Goal: Use online tool/utility: Utilize a website feature to perform a specific function

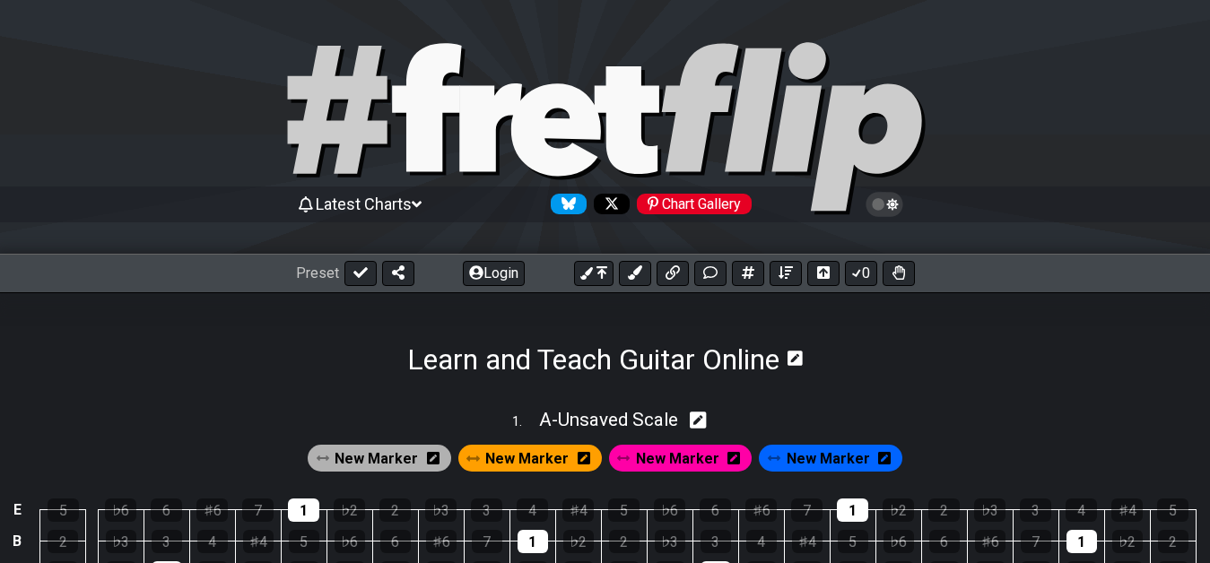
select select "A"
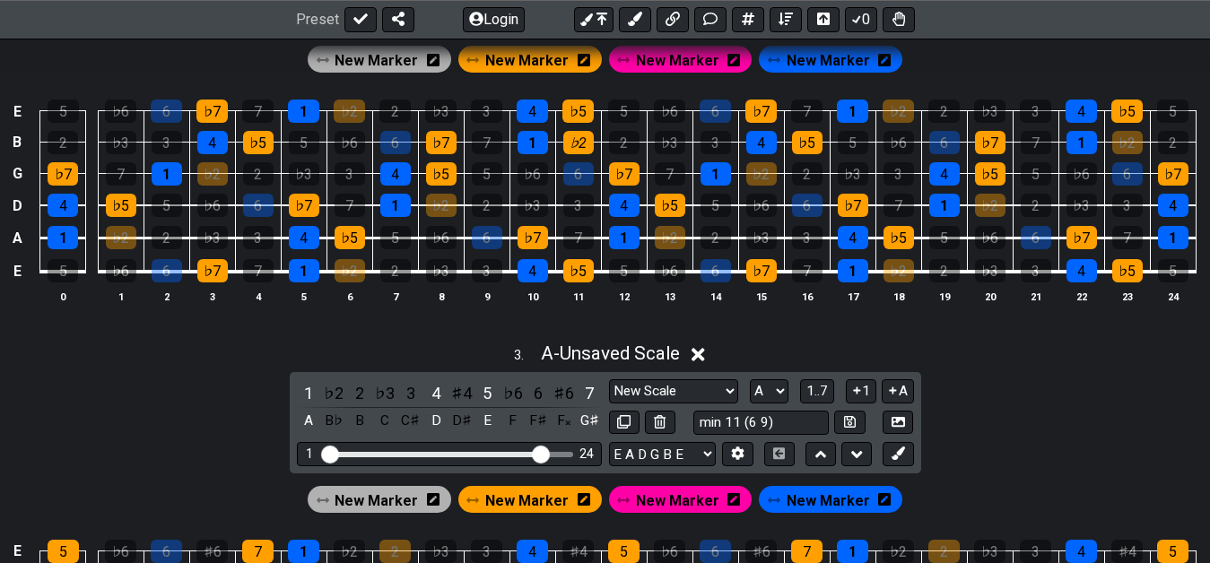
scroll to position [1133, 0]
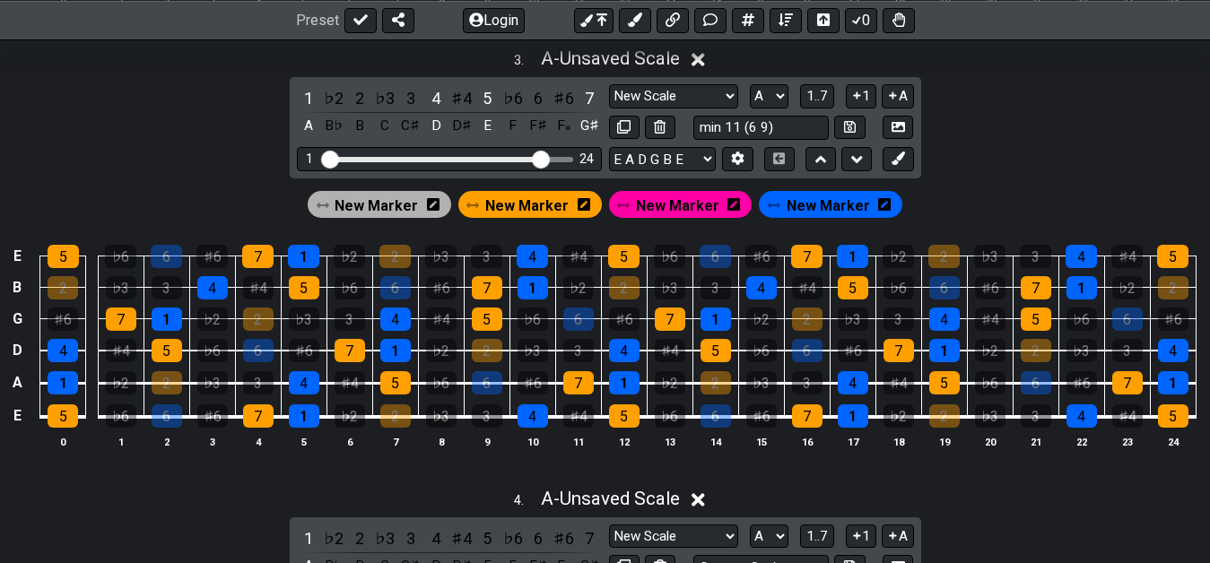
click at [598, 456] on div "E 5 ♭6 6 ♯6 7 1 ♭2 2 ♭3 3 4 ♯4 5 ♭6 6 ♯6 7 1 ♭2 2 ♭3 3 4 ♯4 5 B 2 ♭3 3 4 ♯4 5 ♭…" at bounding box center [605, 347] width 1210 height 252
click at [1047, 180] on div "New Marker New Marker New Marker New Marker" at bounding box center [605, 199] width 1210 height 43
click at [1009, 180] on div "New Marker New Marker New Marker New Marker" at bounding box center [605, 199] width 1210 height 43
click at [989, 182] on div "New Marker New Marker New Marker New Marker" at bounding box center [605, 199] width 1210 height 43
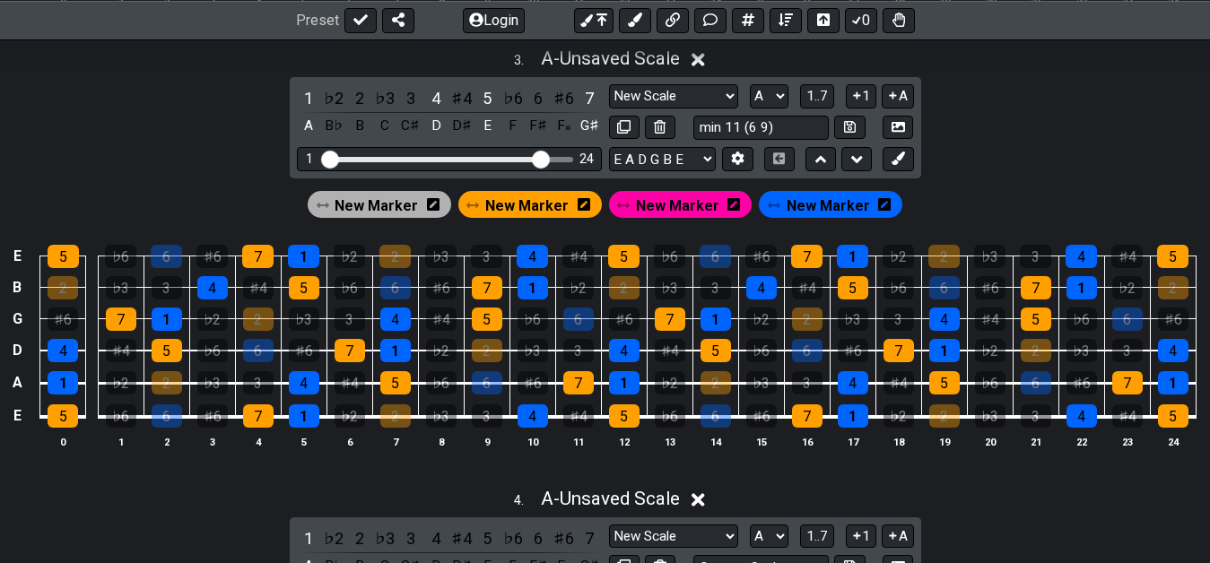
click at [1009, 92] on div "3 . A - Unsaved Scale 1 ♭2 2 ♭3 3 4 ♯4 5 ♭6 6 ♯6 7 A B♭ B C C♯ D D♯ E F F♯ F𝄪 G…" at bounding box center [605, 255] width 1210 height 437
drag, startPoint x: 955, startPoint y: 102, endPoint x: 941, endPoint y: 135, distance: 35.3
click at [941, 135] on div "3 . A - Unsaved Scale 1 ♭2 2 ♭3 3 4 ♯4 5 ♭6 6 ♯6 7 A B♭ B C C♯ D D♯ E F F♯ F𝄪 G…" at bounding box center [605, 255] width 1210 height 437
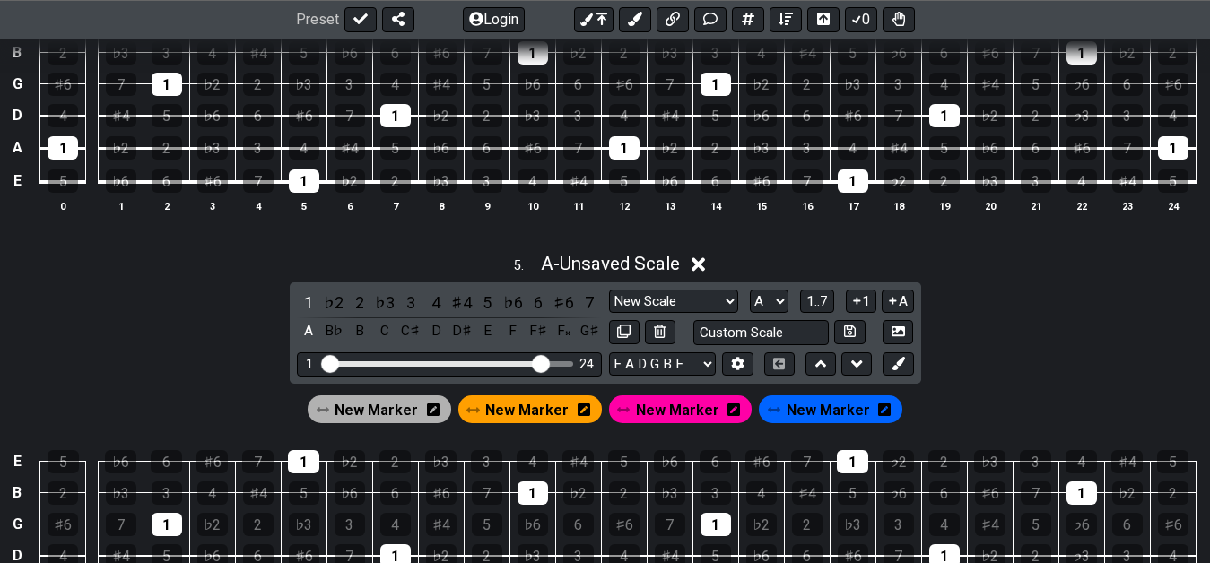
scroll to position [1774, 0]
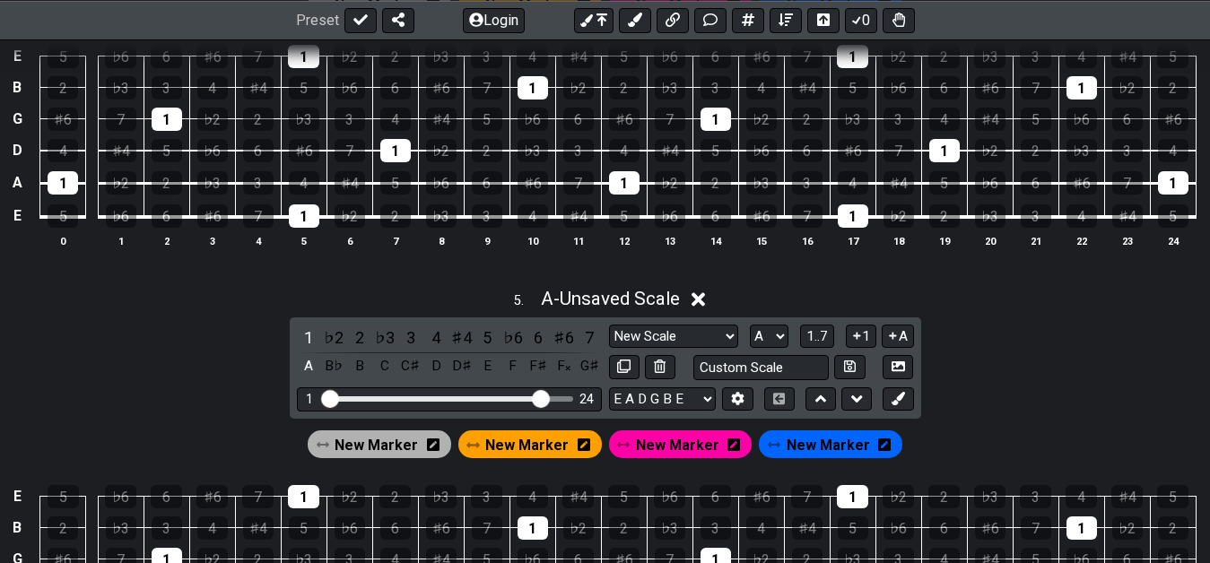
click at [443, 215] on div "♭3" at bounding box center [441, 215] width 30 height 23
click at [289, 180] on div "4" at bounding box center [304, 182] width 30 height 23
click at [385, 178] on div "5" at bounding box center [395, 182] width 30 height 23
click at [304, 143] on div "♯6" at bounding box center [304, 150] width 30 height 23
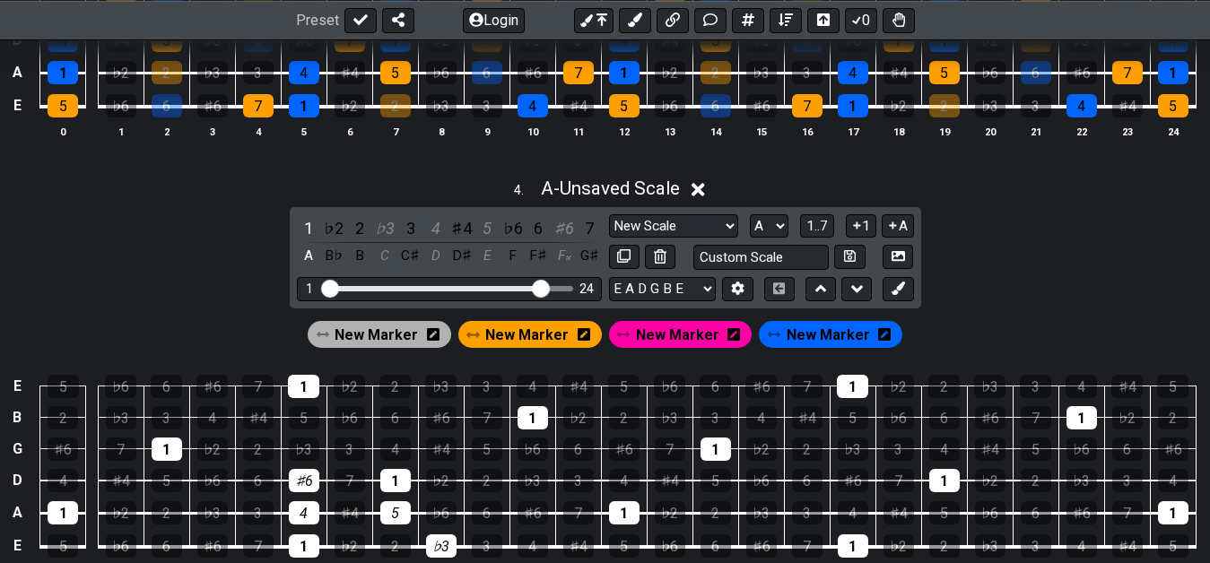
scroll to position [1408, 0]
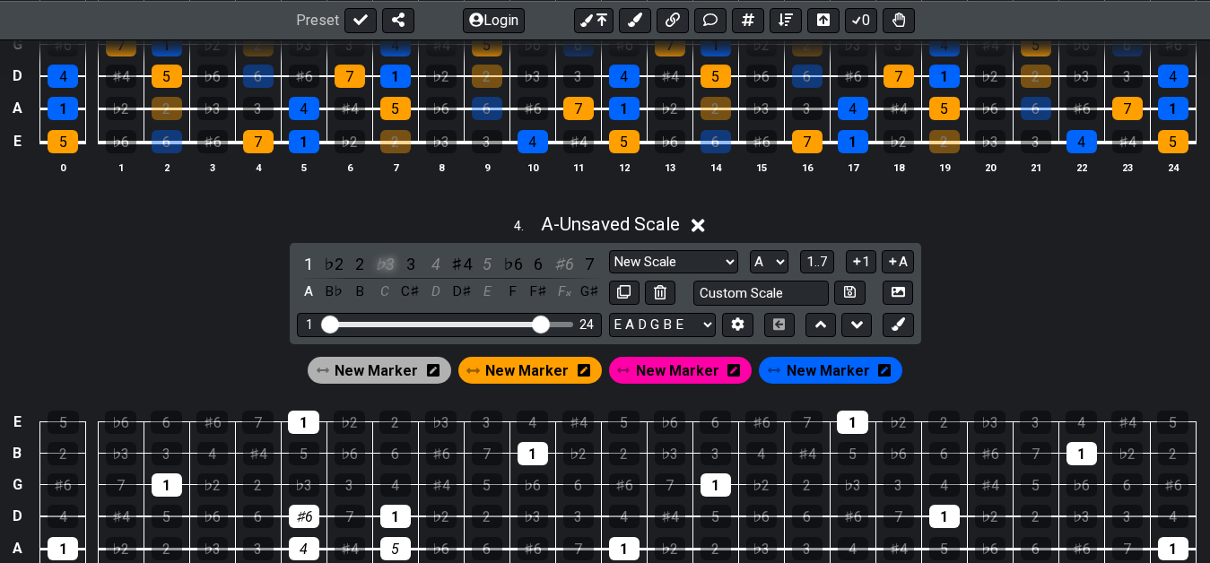
click at [387, 263] on div "♭3" at bounding box center [384, 264] width 23 height 24
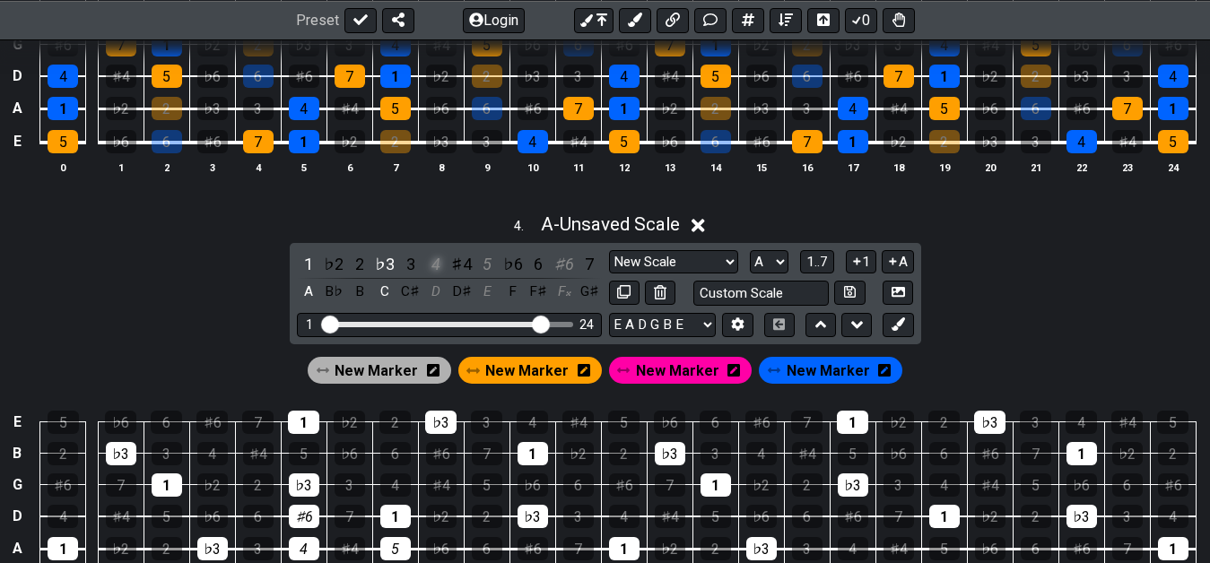
click at [445, 265] on div "4" at bounding box center [435, 264] width 23 height 24
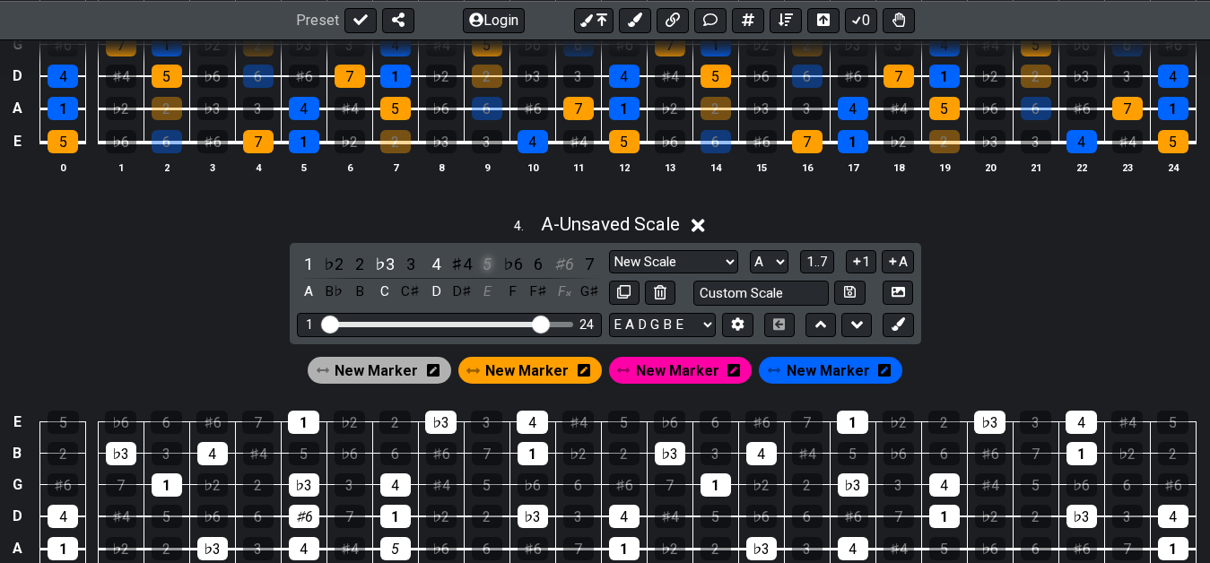
click at [484, 265] on div "5" at bounding box center [486, 264] width 23 height 24
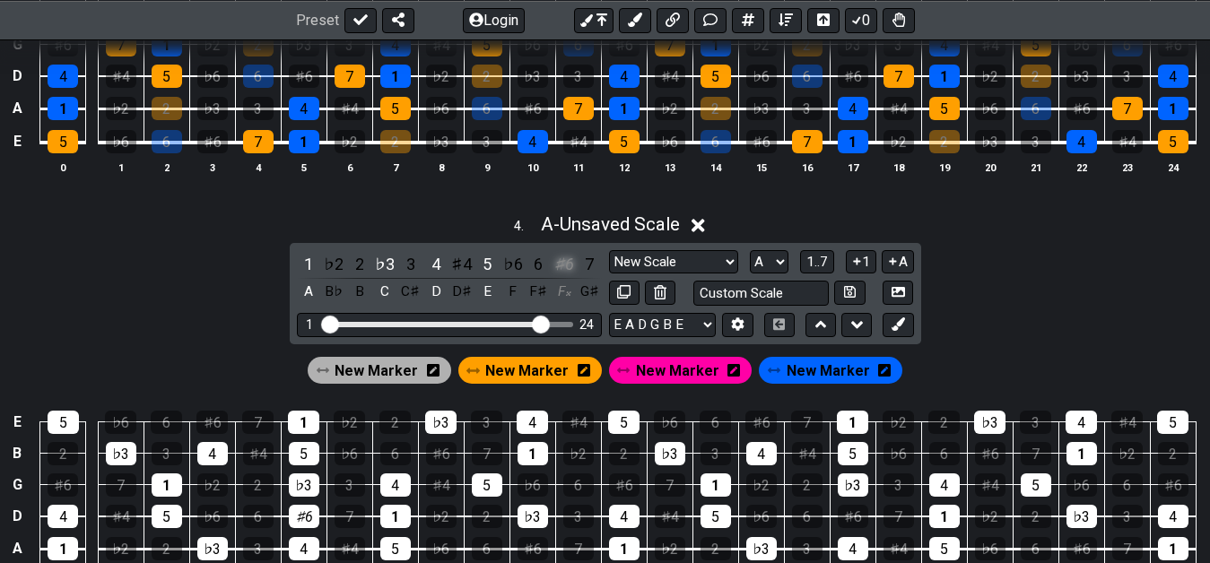
click at [572, 266] on div "♯6" at bounding box center [563, 264] width 23 height 24
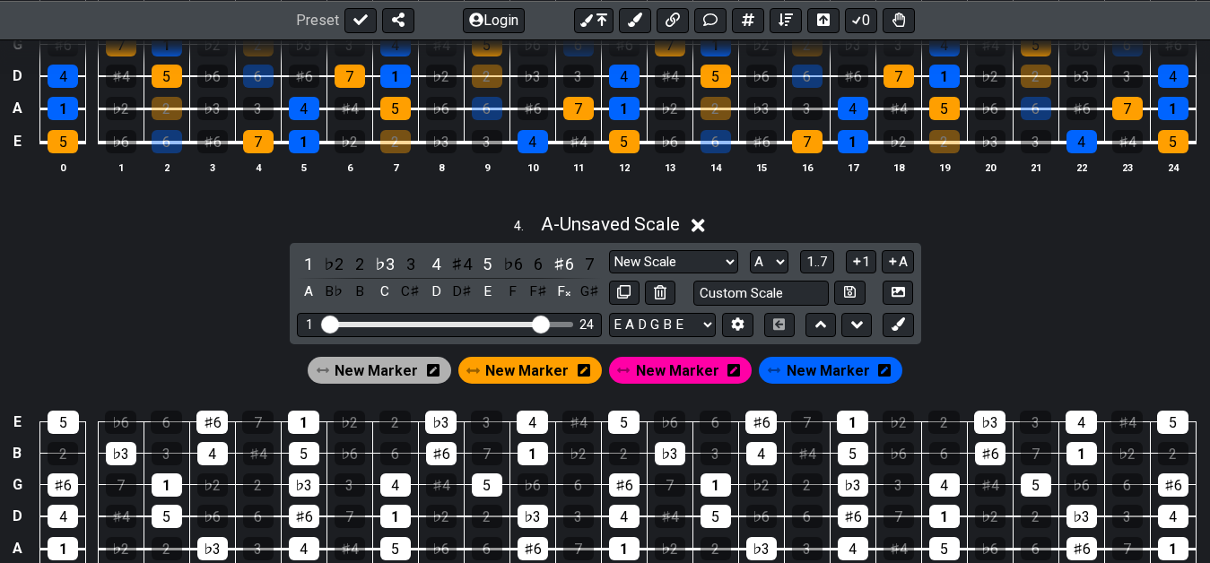
click at [512, 369] on span "New Marker" at bounding box center [526, 371] width 83 height 26
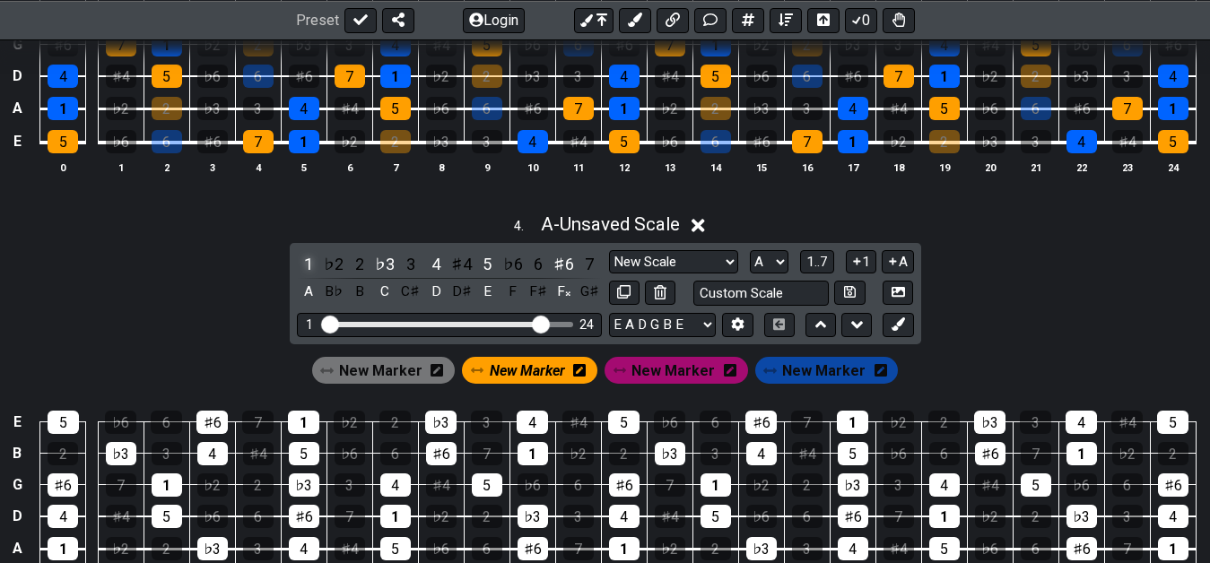
click at [308, 260] on div "1" at bounding box center [308, 264] width 23 height 24
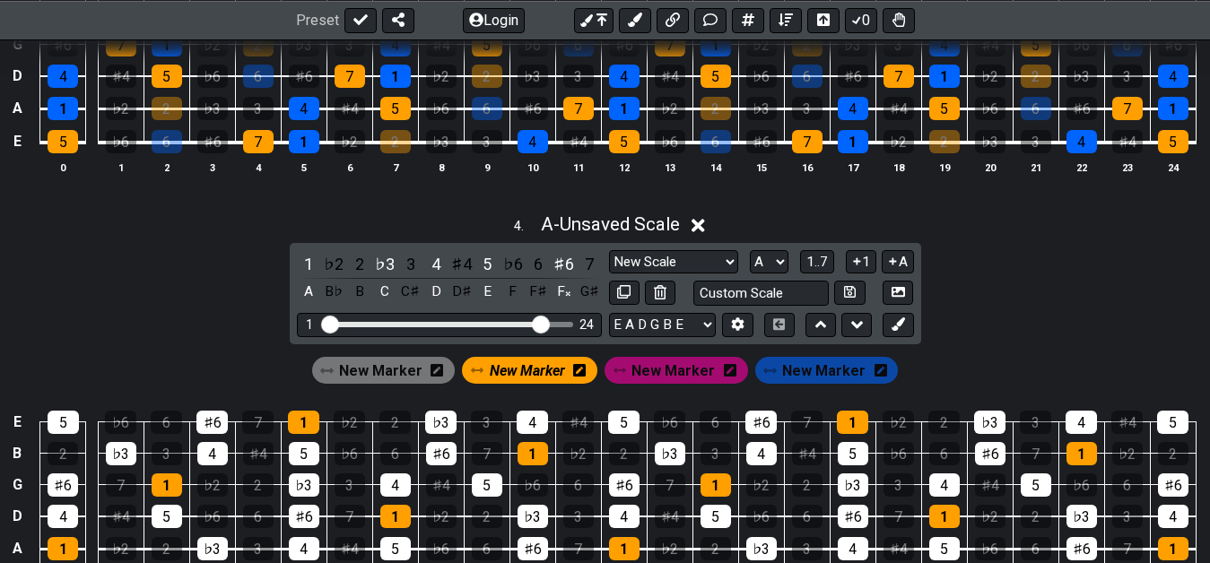
click at [381, 372] on span "New Marker" at bounding box center [380, 371] width 83 height 26
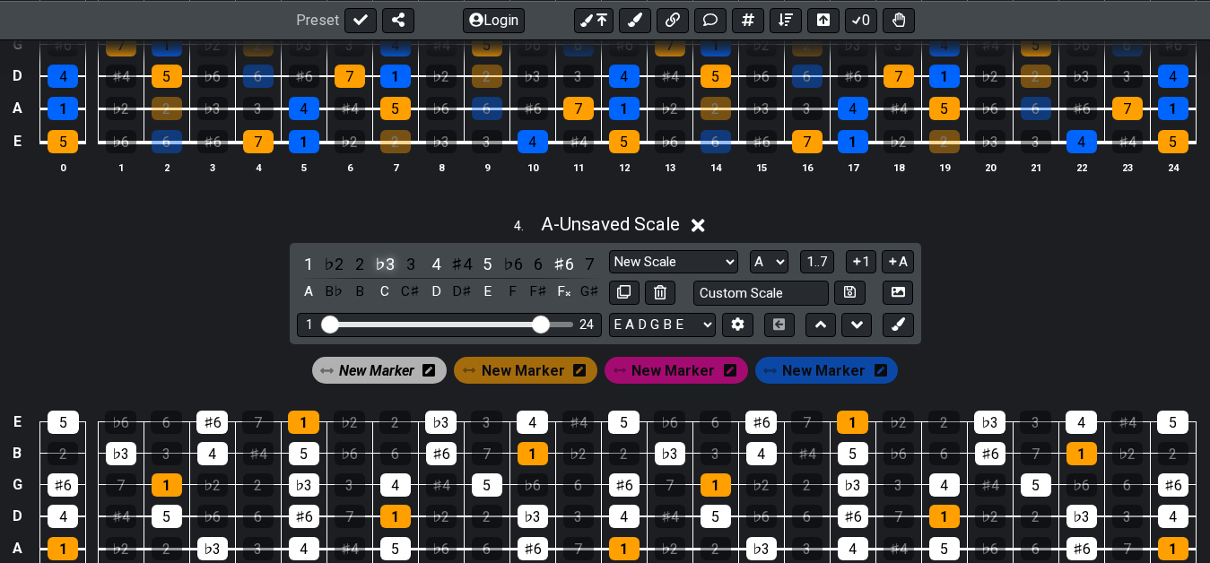
click at [381, 264] on div "♭3" at bounding box center [384, 264] width 23 height 24
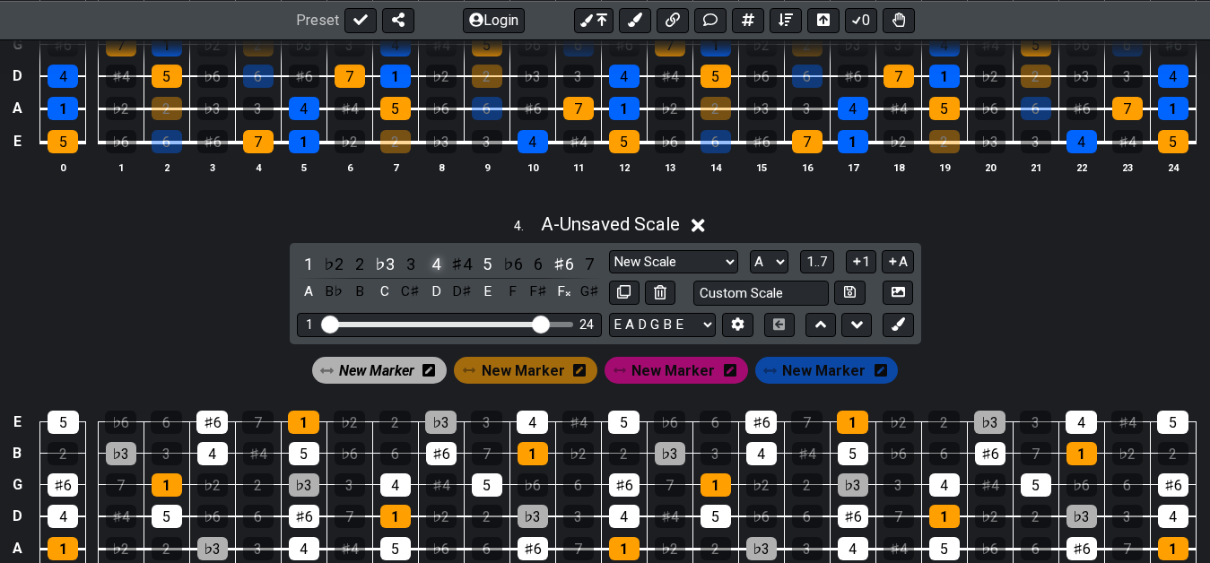
click at [433, 265] on div "4" at bounding box center [435, 264] width 23 height 24
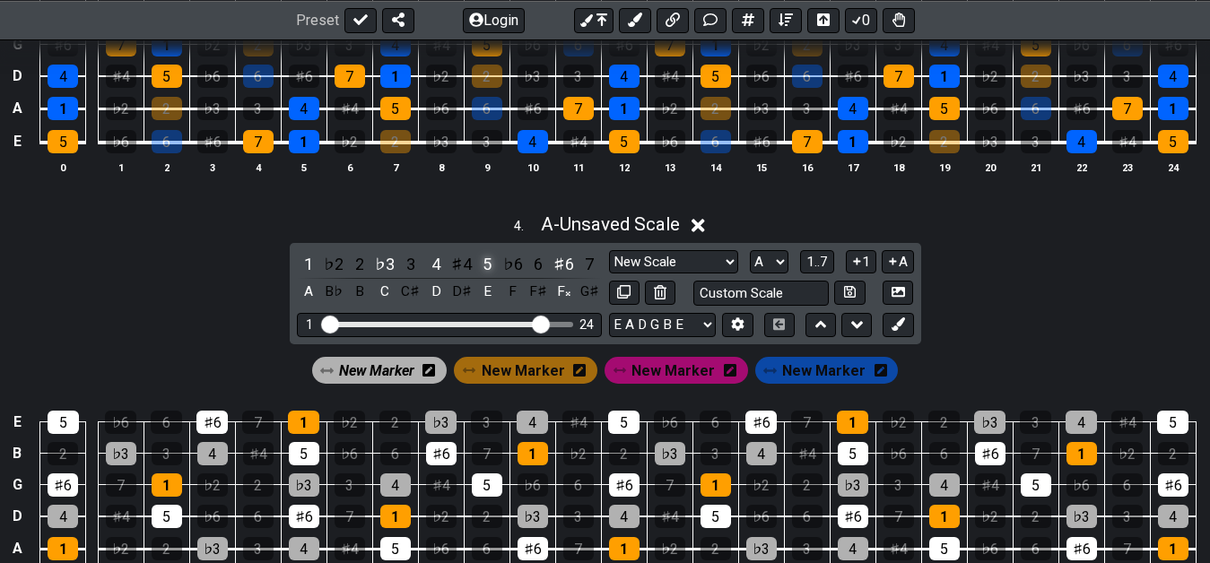
click at [484, 265] on div "5" at bounding box center [486, 264] width 23 height 24
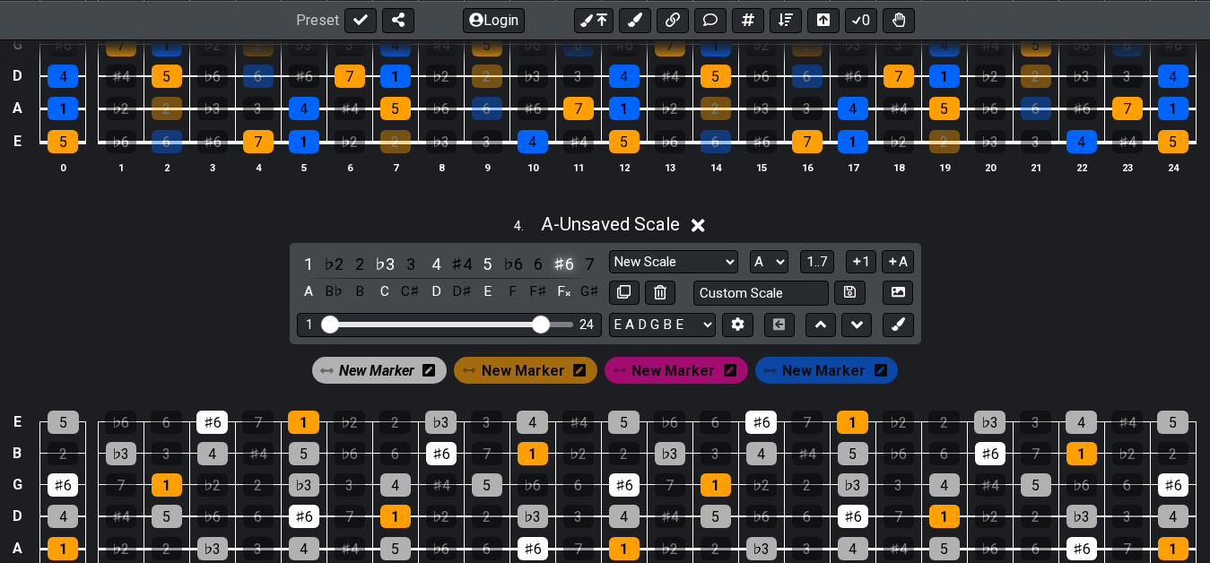
click at [562, 268] on div "♯6" at bounding box center [563, 264] width 23 height 24
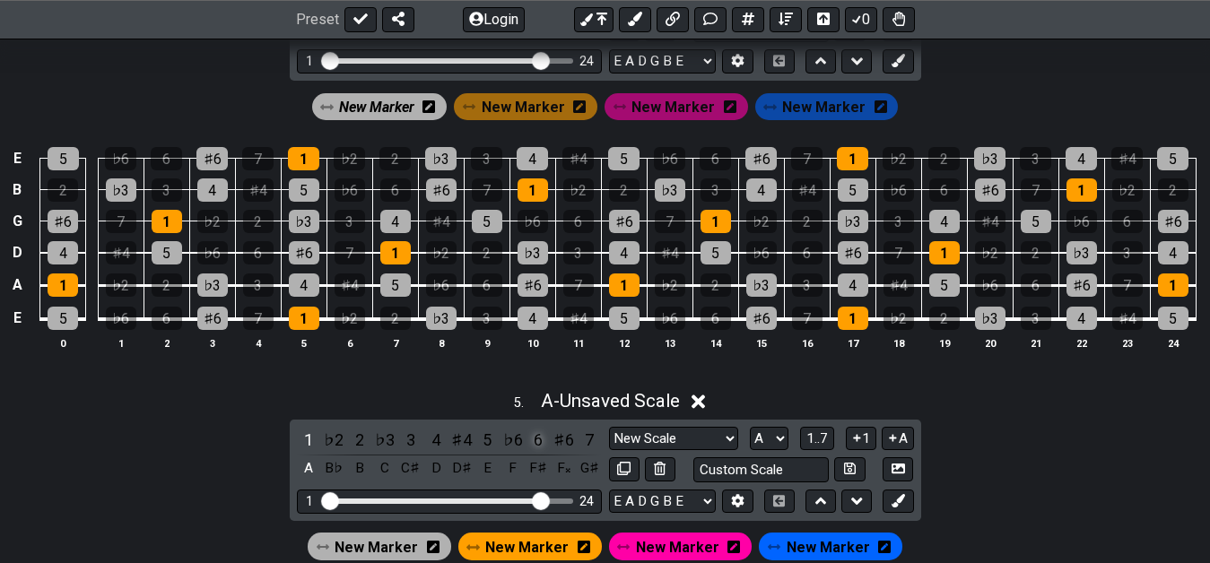
scroll to position [1591, 0]
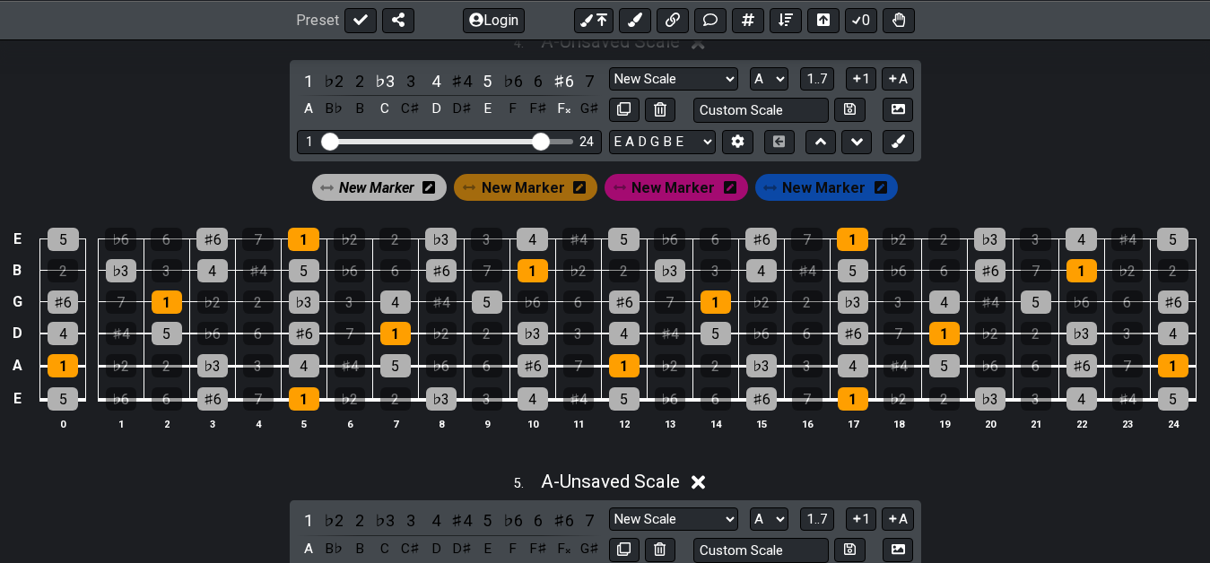
click at [411, 186] on span "New Marker" at bounding box center [376, 188] width 75 height 26
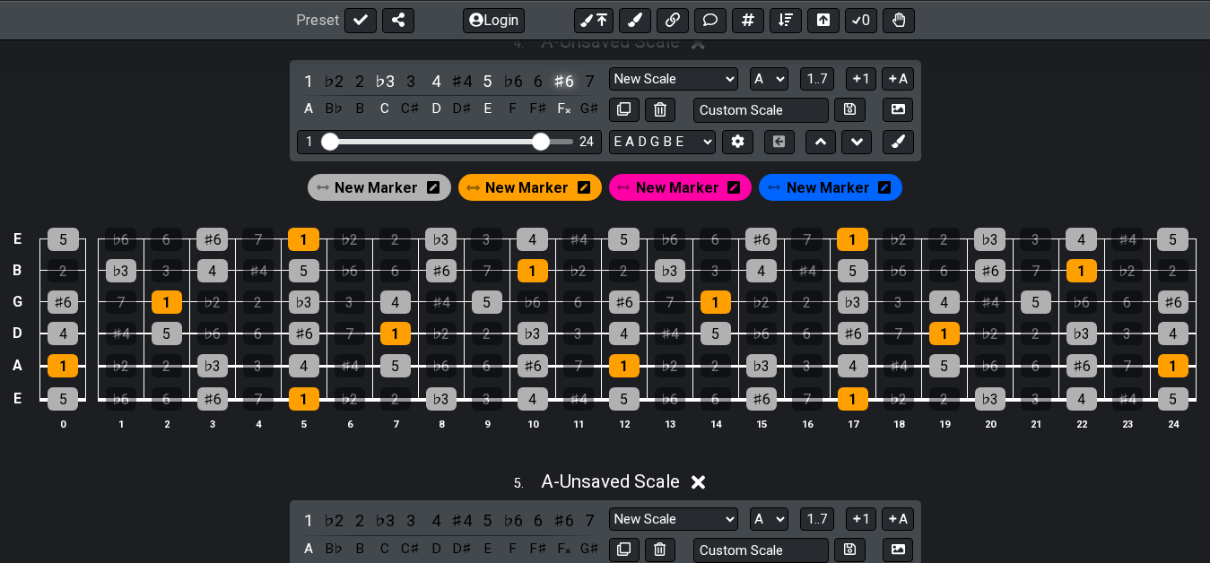
click at [560, 81] on div "♯6" at bounding box center [563, 81] width 23 height 24
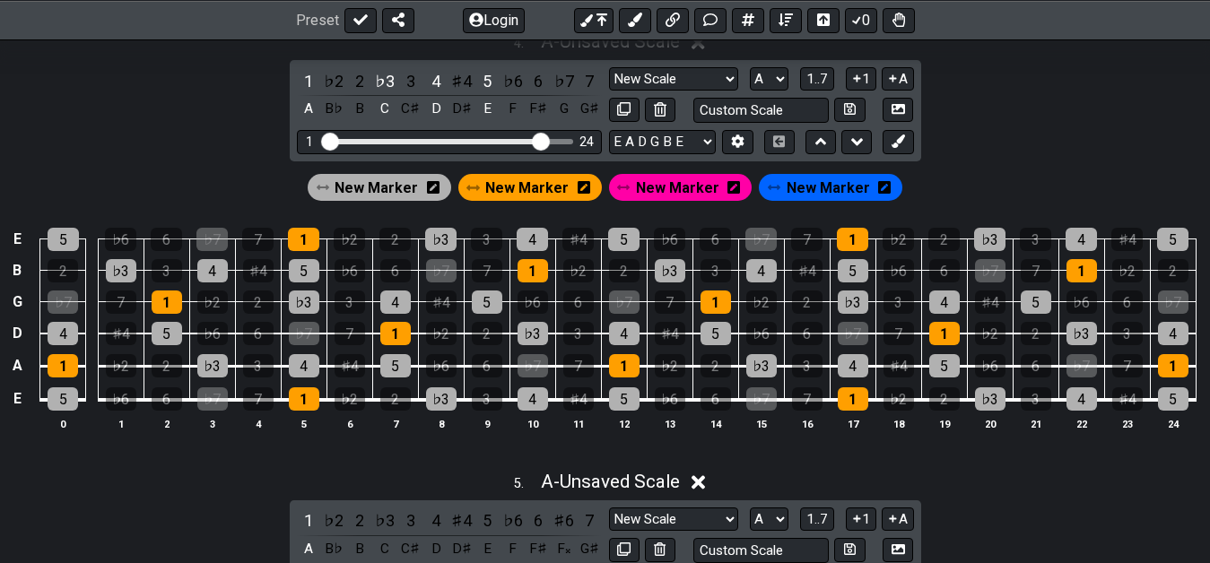
click at [560, 81] on div "♭7" at bounding box center [563, 81] width 23 height 24
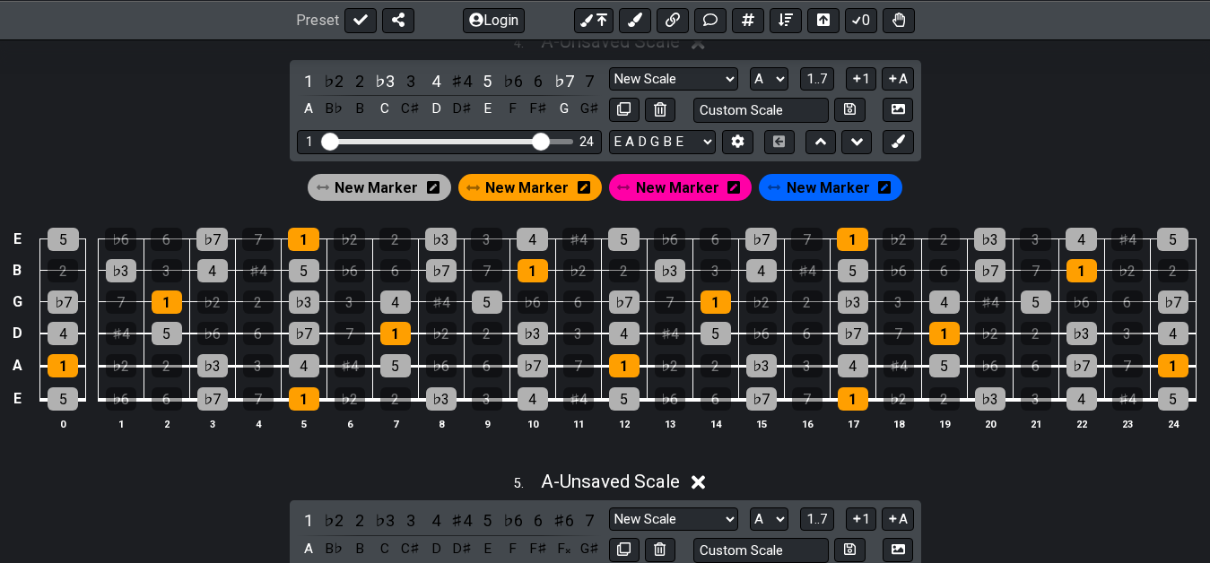
click at [439, 188] on icon at bounding box center [433, 187] width 13 height 14
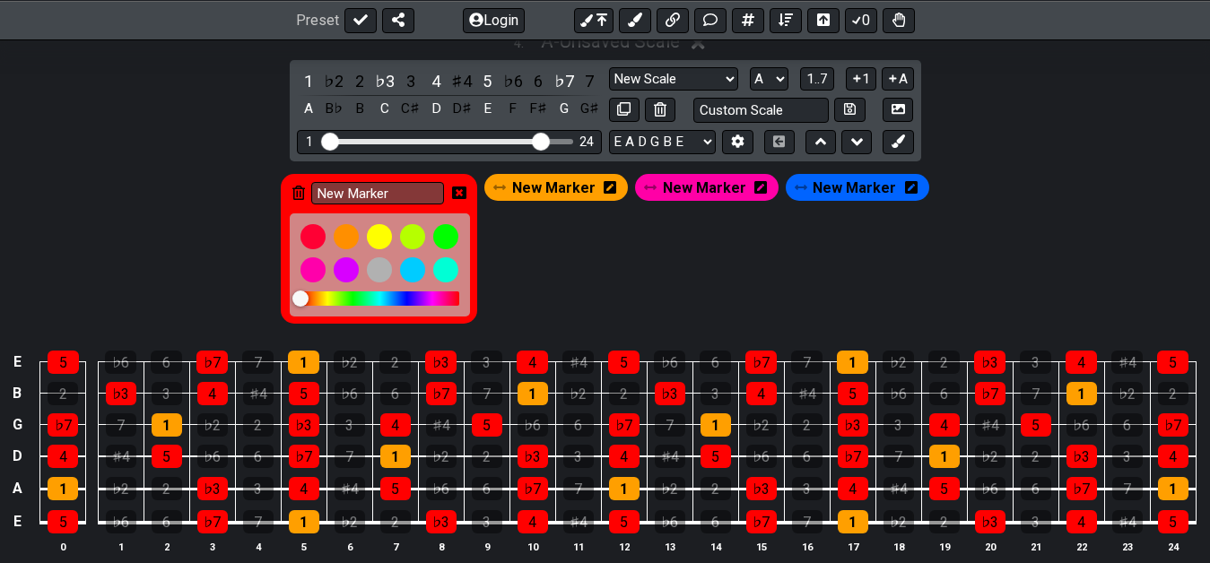
drag, startPoint x: 307, startPoint y: 299, endPoint x: 290, endPoint y: 302, distance: 17.4
click at [290, 302] on div "New Marker" at bounding box center [379, 249] width 196 height 150
click at [588, 277] on div "New Marker New Marker New Marker New Marker" at bounding box center [604, 248] width 655 height 157
click at [466, 194] on icon at bounding box center [459, 193] width 14 height 13
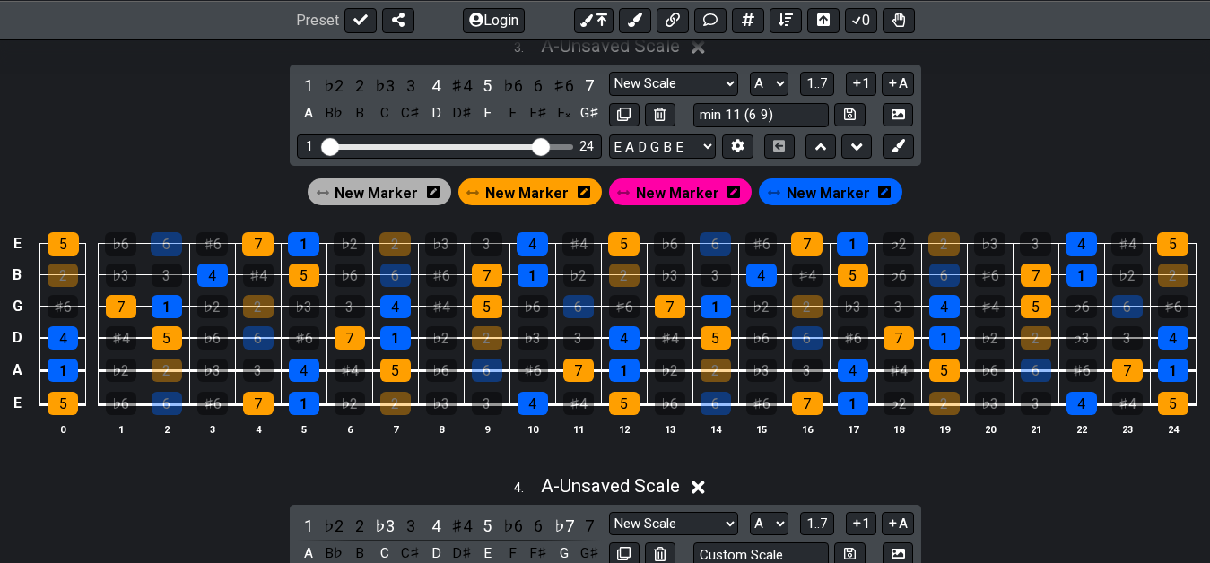
scroll to position [1133, 0]
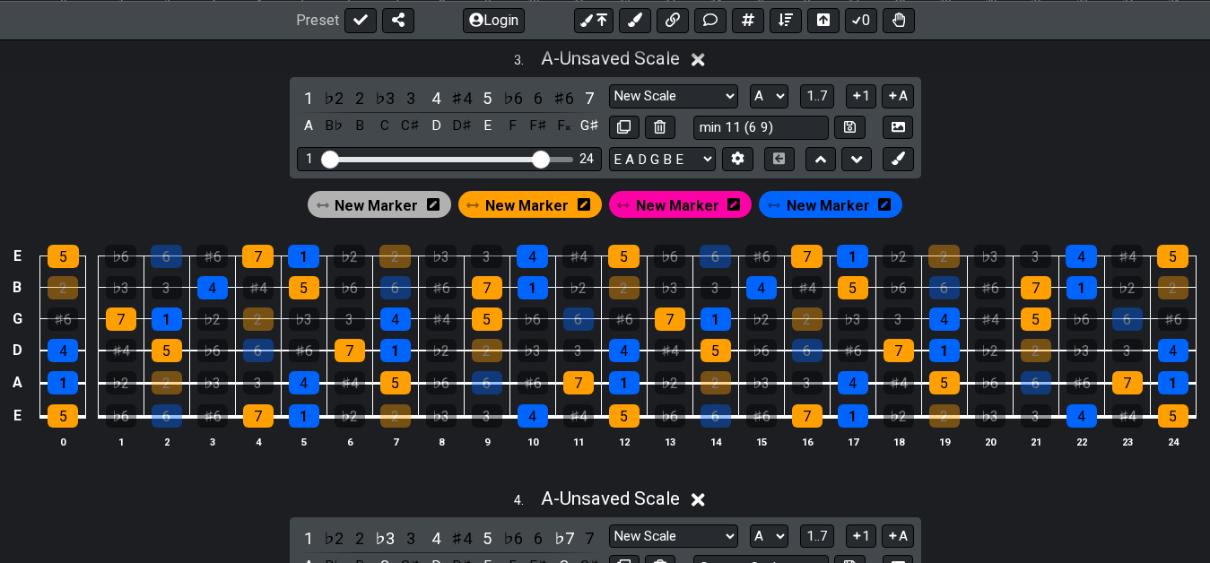
click at [439, 207] on icon at bounding box center [433, 204] width 13 height 13
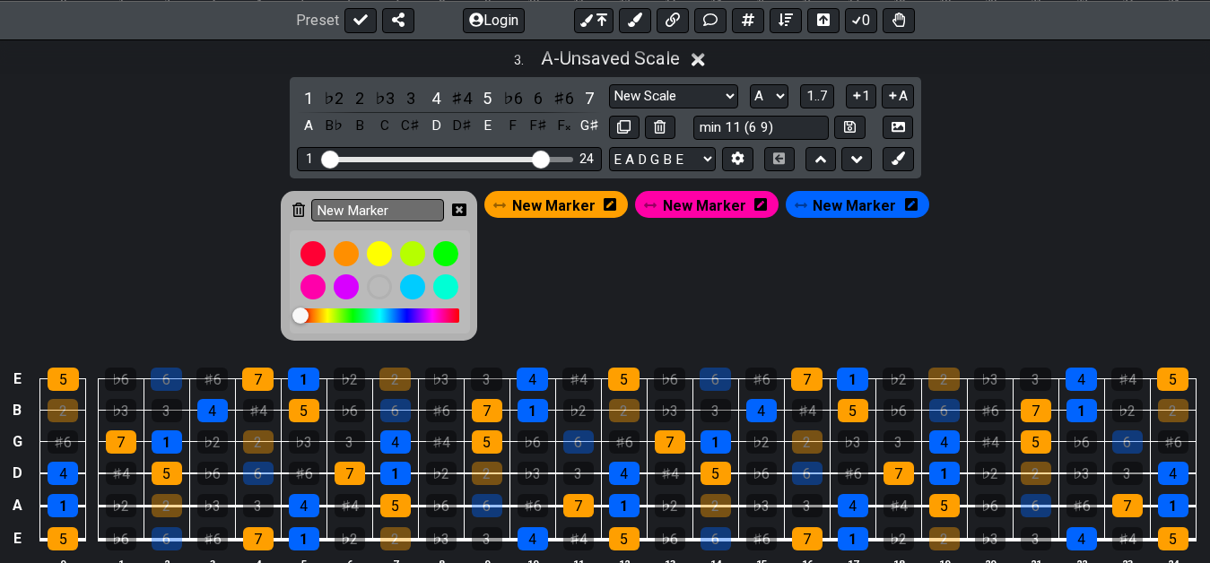
click at [569, 287] on div "New Marker New Marker New Marker New Marker" at bounding box center [604, 265] width 655 height 157
click at [466, 212] on icon at bounding box center [459, 210] width 14 height 14
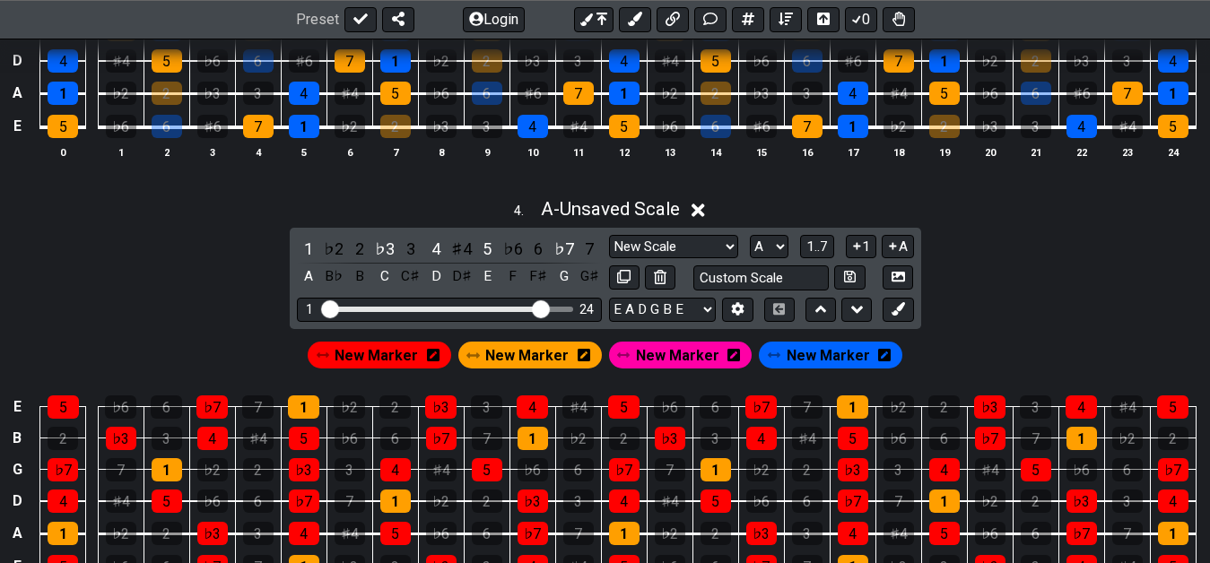
scroll to position [1499, 0]
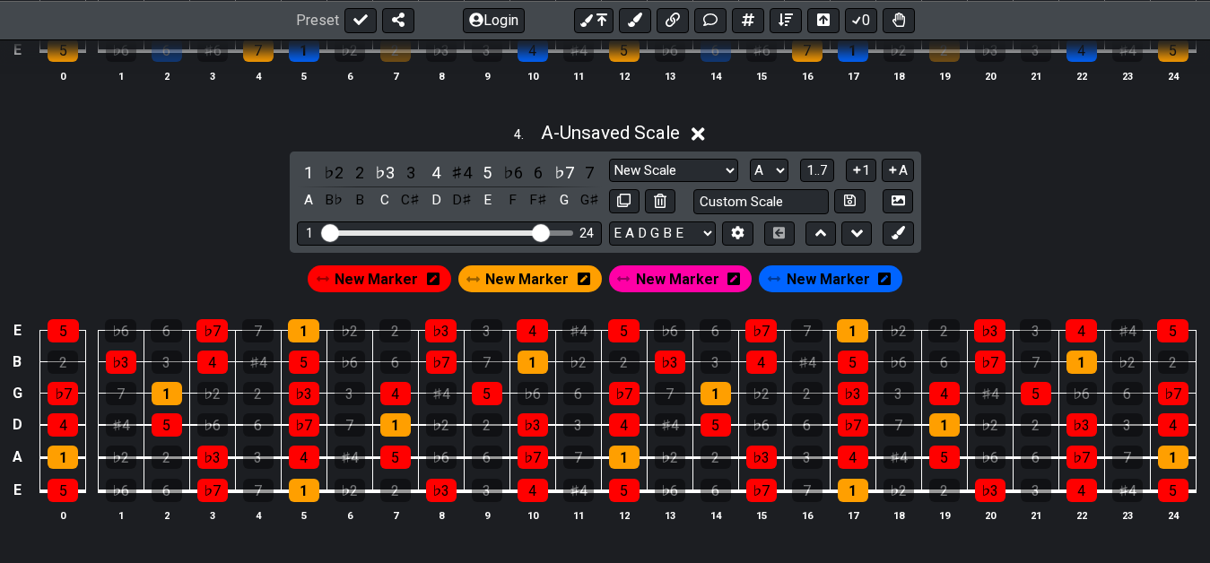
click at [438, 282] on icon at bounding box center [433, 279] width 13 height 14
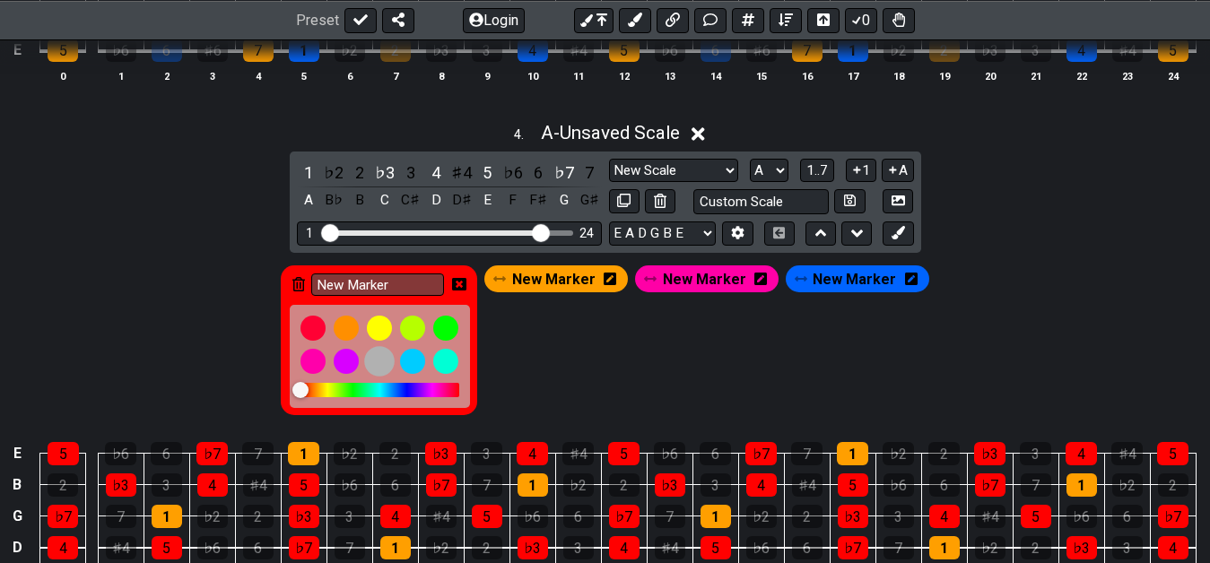
click at [391, 361] on div at bounding box center [379, 361] width 30 height 30
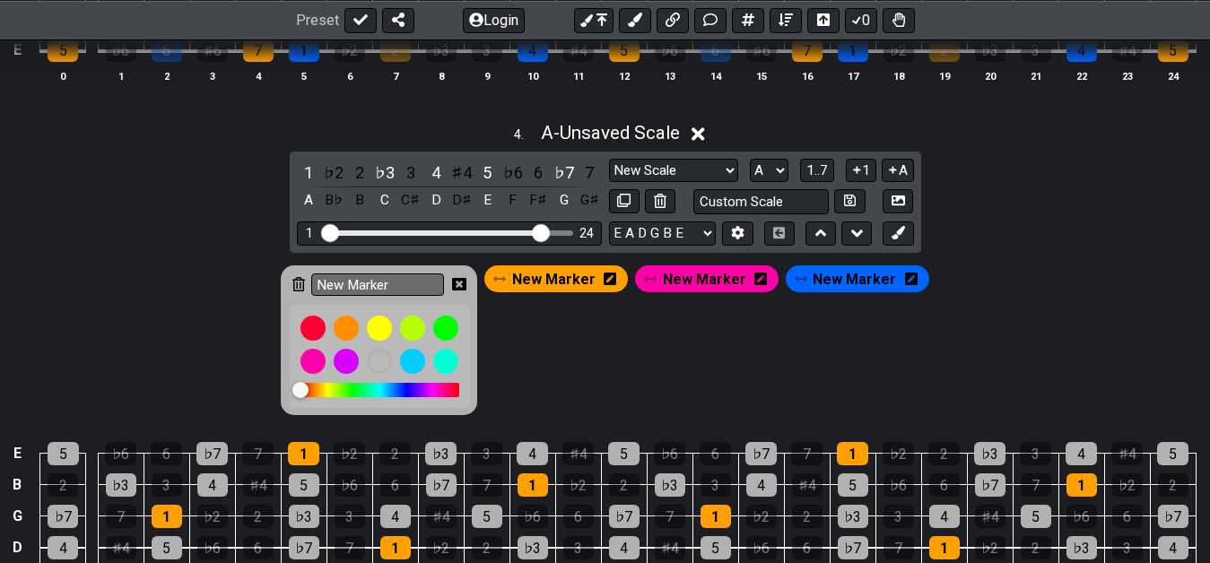
click at [463, 280] on icon at bounding box center [459, 284] width 14 height 13
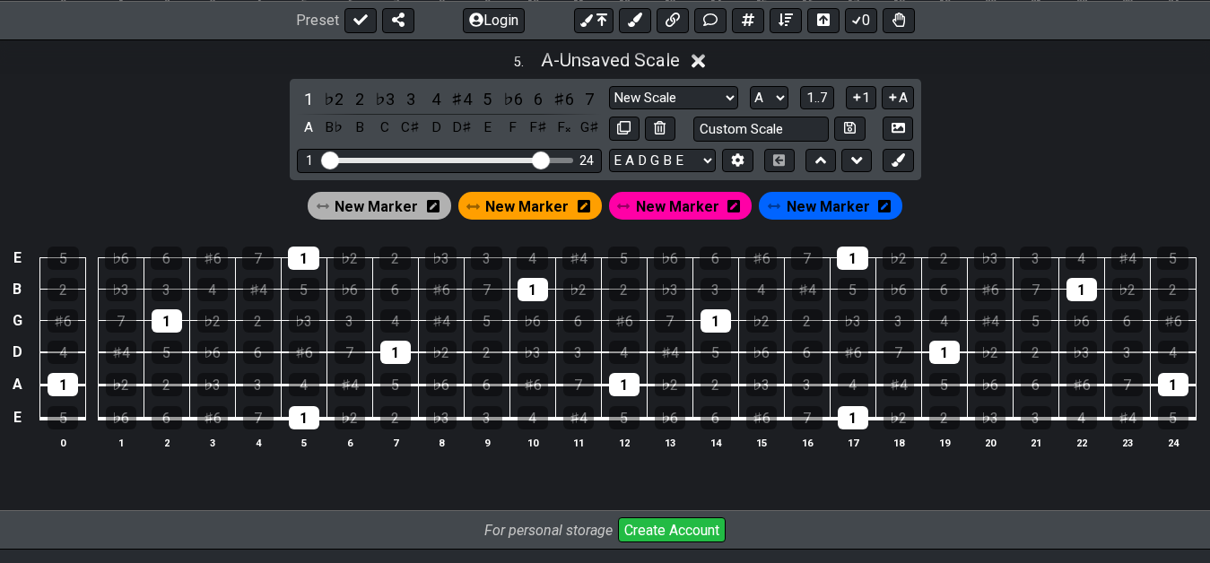
scroll to position [1738, 0]
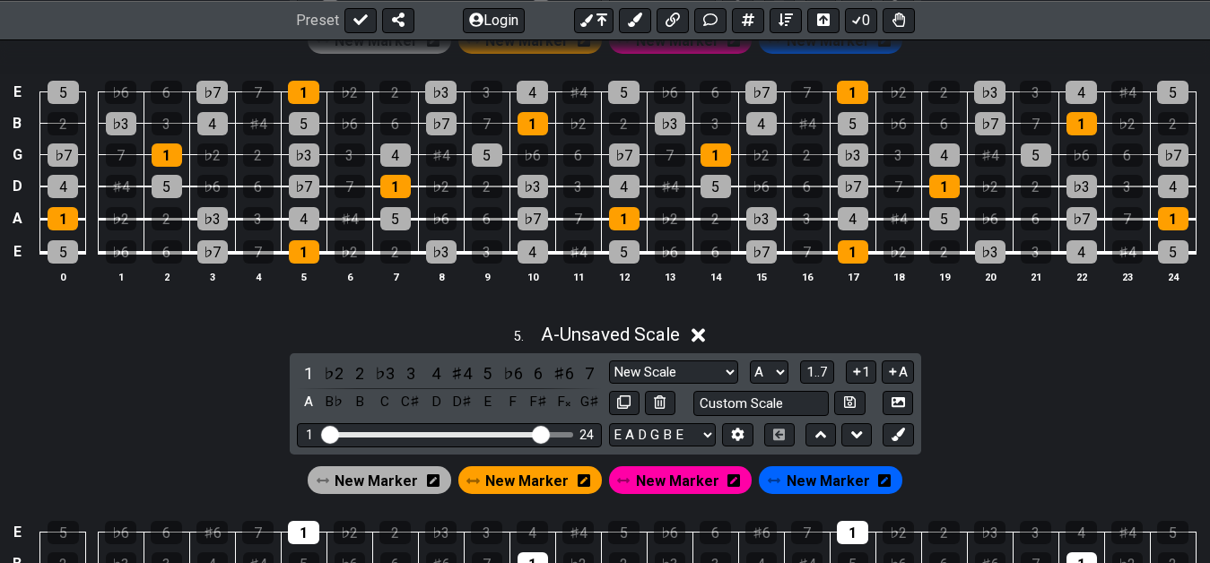
click at [777, 308] on div "E 5 ♭6 6 ♭7 7 1 ♭2 2 ♭3 3 4 ♯4 5 ♭6 6 ♭7 7 1 ♭2 2 ♭3 3 4 ♯4 5 B 2 ♭3 3 4 ♯4 5 ♭…" at bounding box center [605, 183] width 1210 height 252
click at [629, 402] on icon at bounding box center [623, 401] width 13 height 13
select select "A"
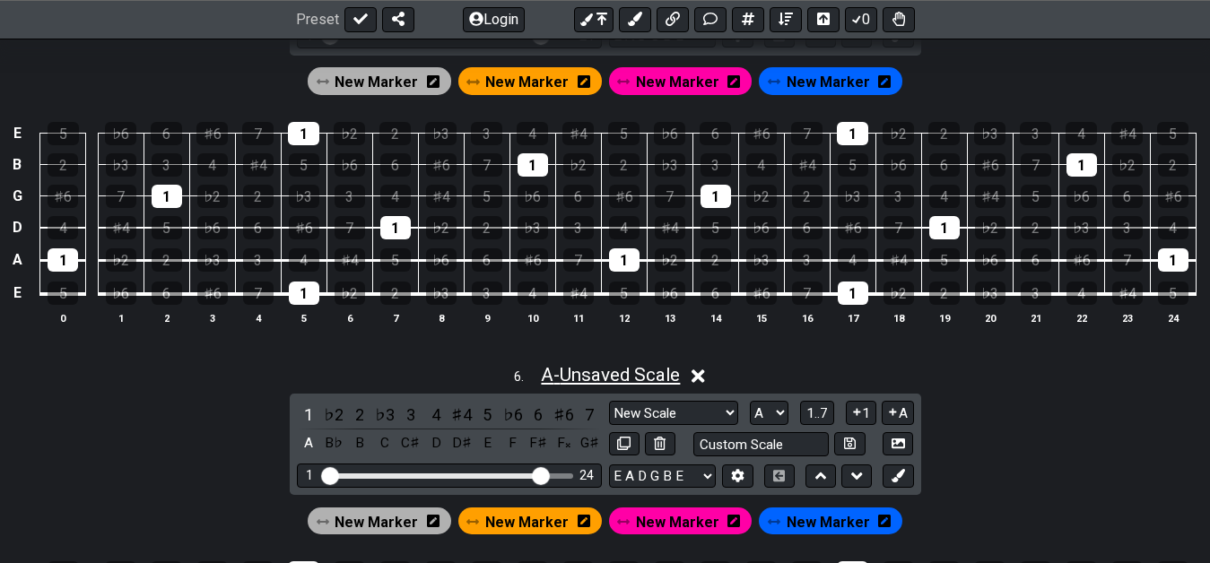
scroll to position [2104, 0]
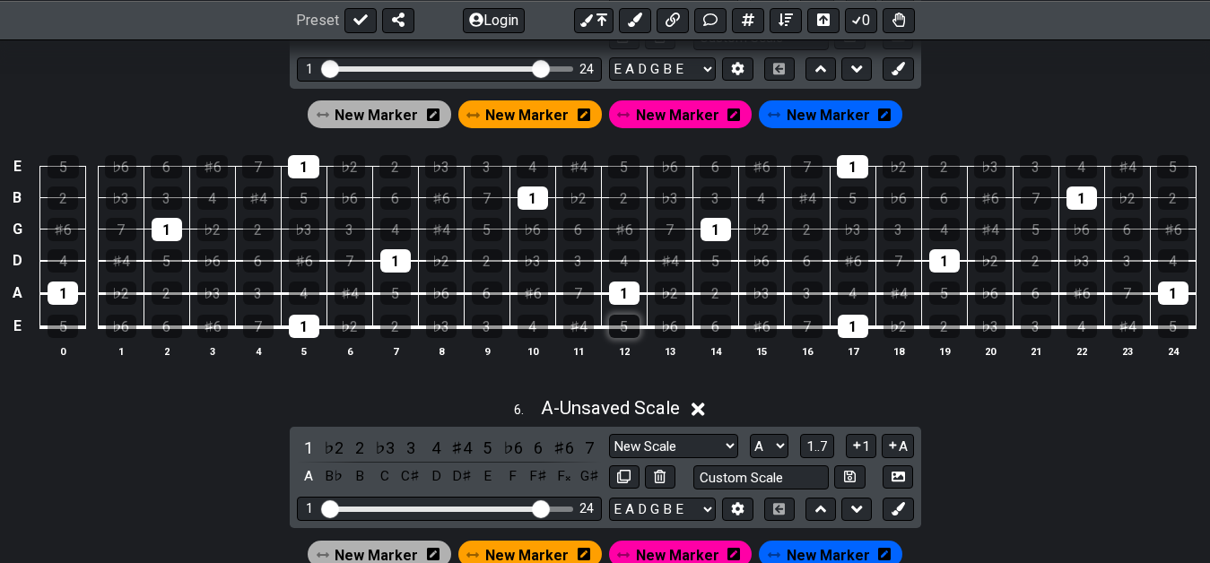
click at [620, 325] on div "5" at bounding box center [624, 326] width 30 height 23
click at [754, 324] on div "♯6" at bounding box center [761, 326] width 30 height 23
click at [712, 300] on div "2" at bounding box center [715, 293] width 30 height 23
click at [636, 260] on div "4" at bounding box center [624, 260] width 30 height 23
click at [730, 265] on div "5" at bounding box center [715, 260] width 30 height 23
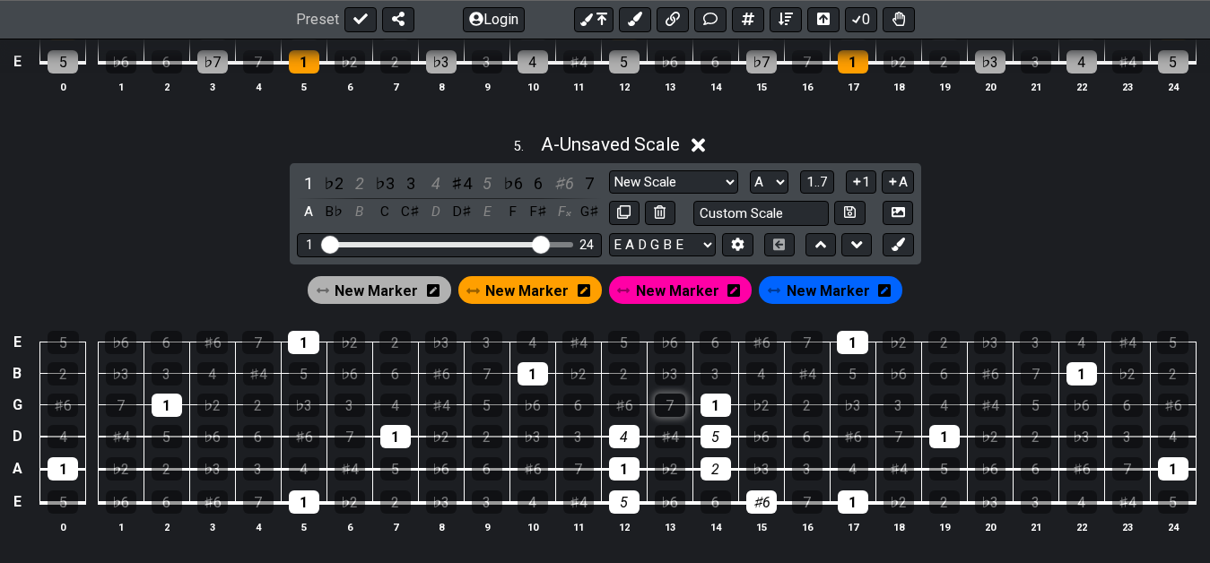
scroll to position [1921, 0]
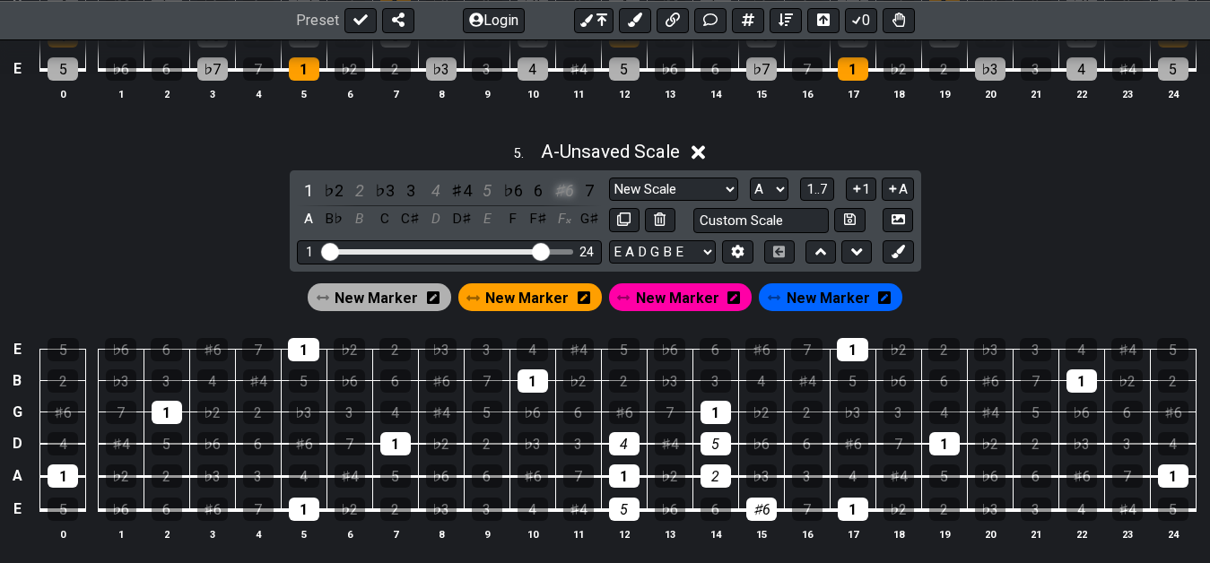
click at [571, 200] on div "♯6" at bounding box center [563, 190] width 23 height 24
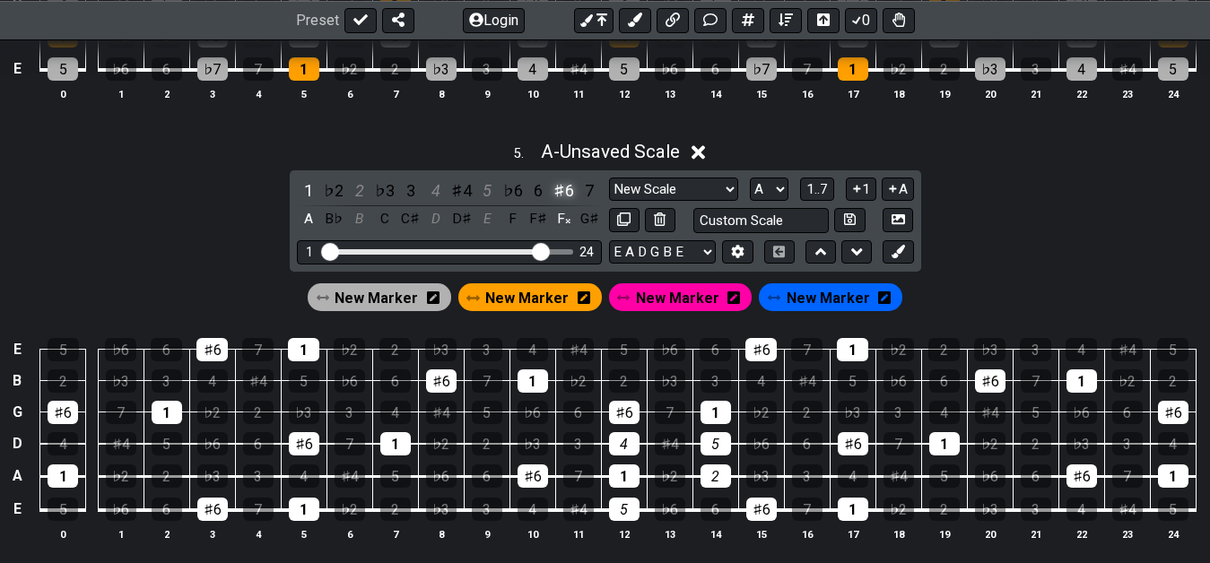
click at [571, 200] on div "♯6" at bounding box center [563, 190] width 23 height 24
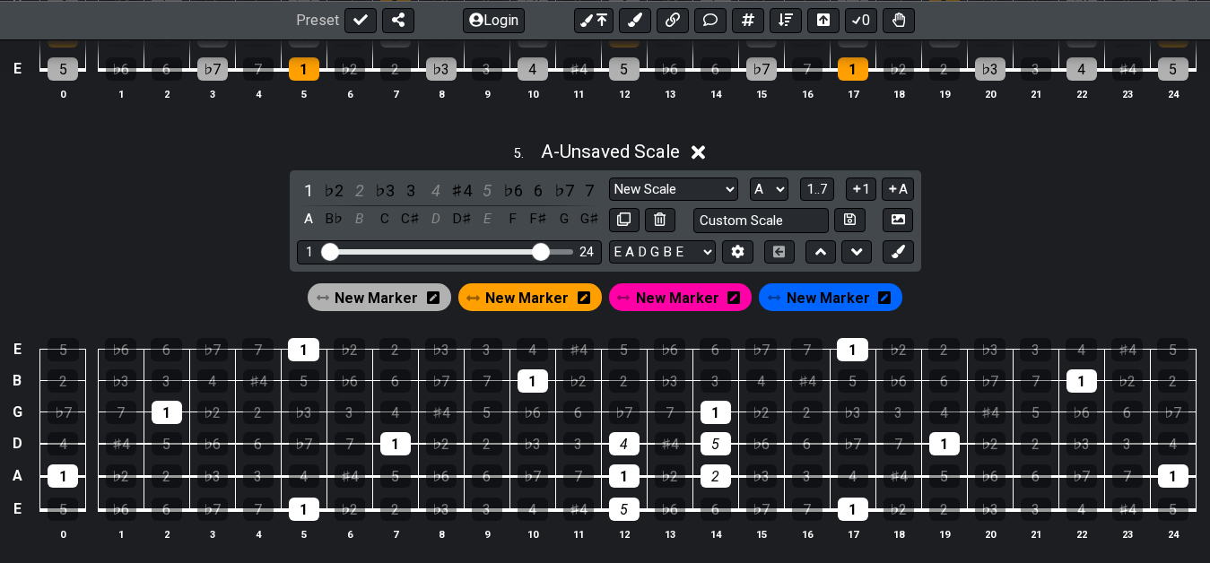
click at [571, 200] on div "♭7" at bounding box center [563, 190] width 23 height 24
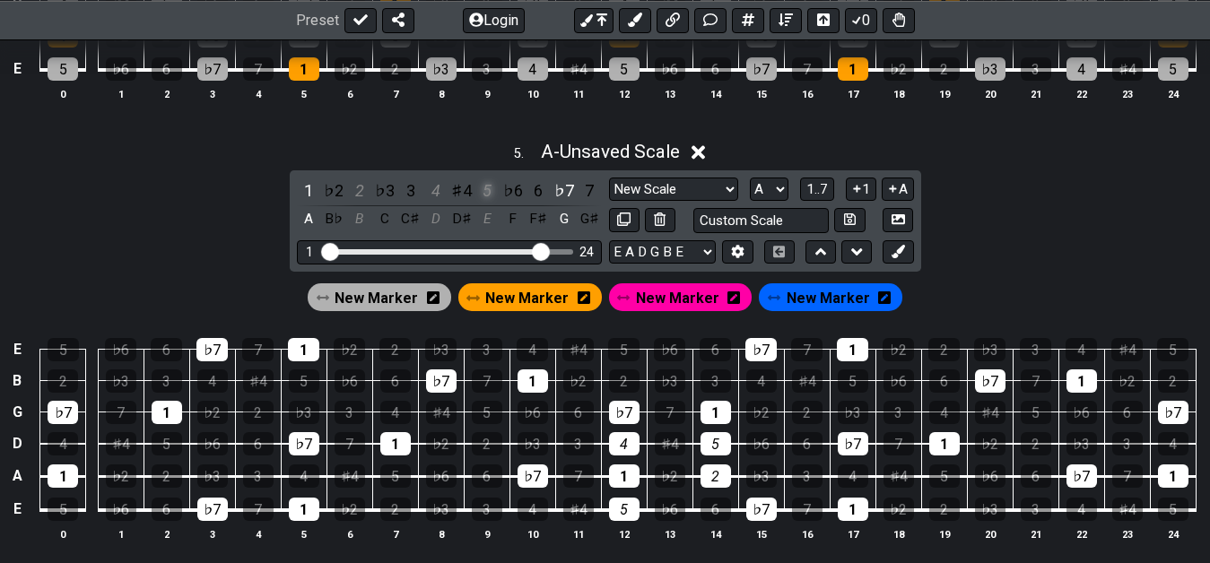
click at [492, 192] on div "5" at bounding box center [486, 190] width 23 height 24
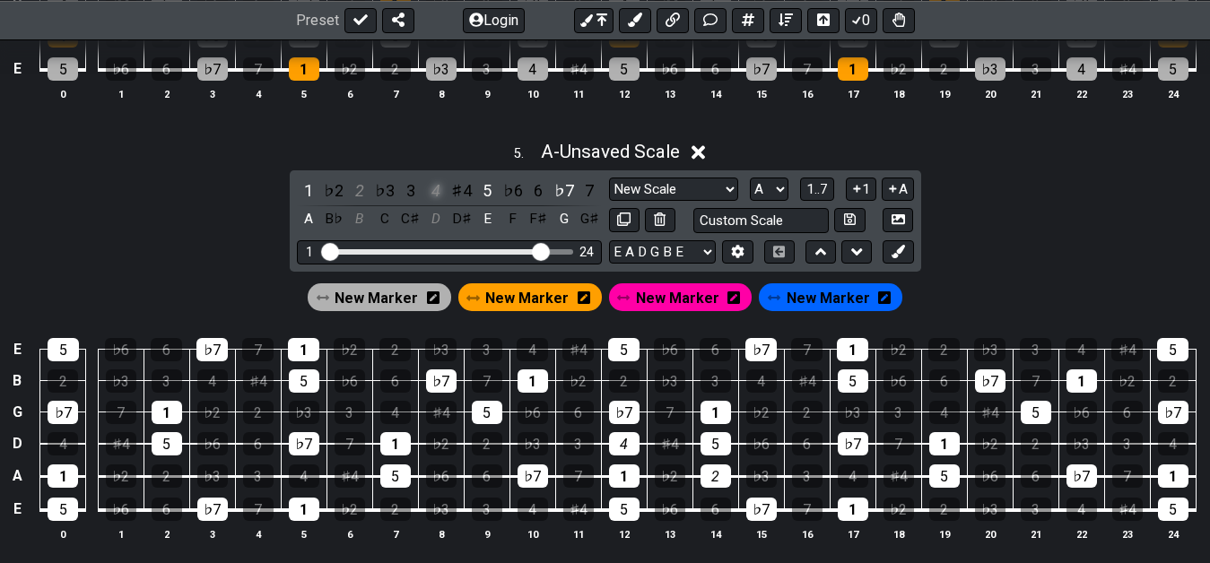
click at [443, 194] on div "4" at bounding box center [435, 190] width 23 height 24
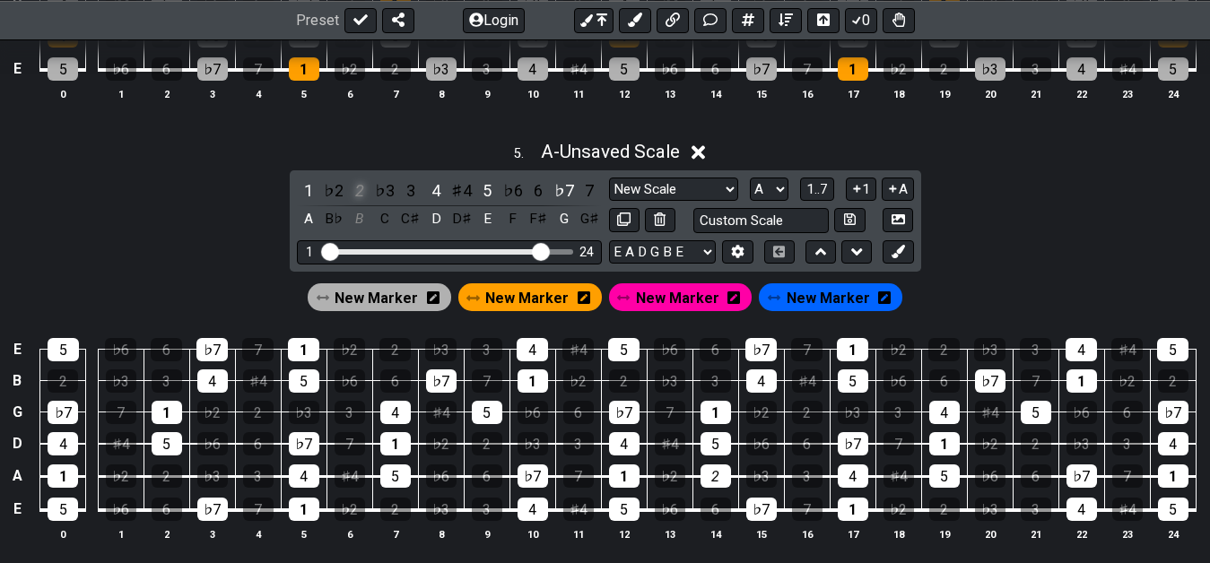
click at [358, 195] on div "2" at bounding box center [359, 190] width 23 height 24
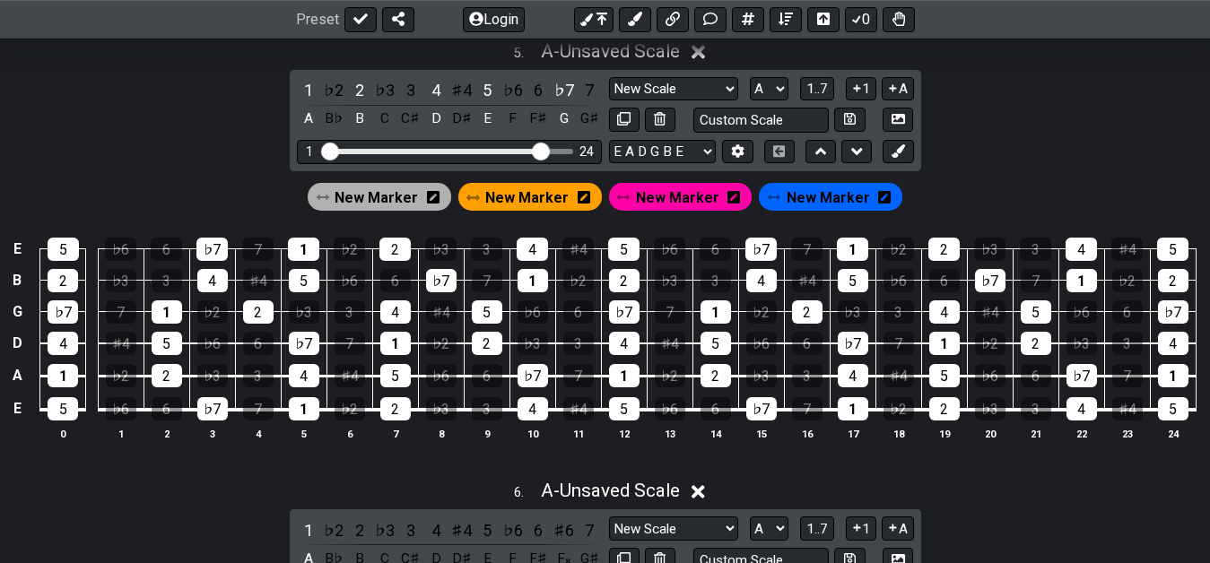
scroll to position [2012, 0]
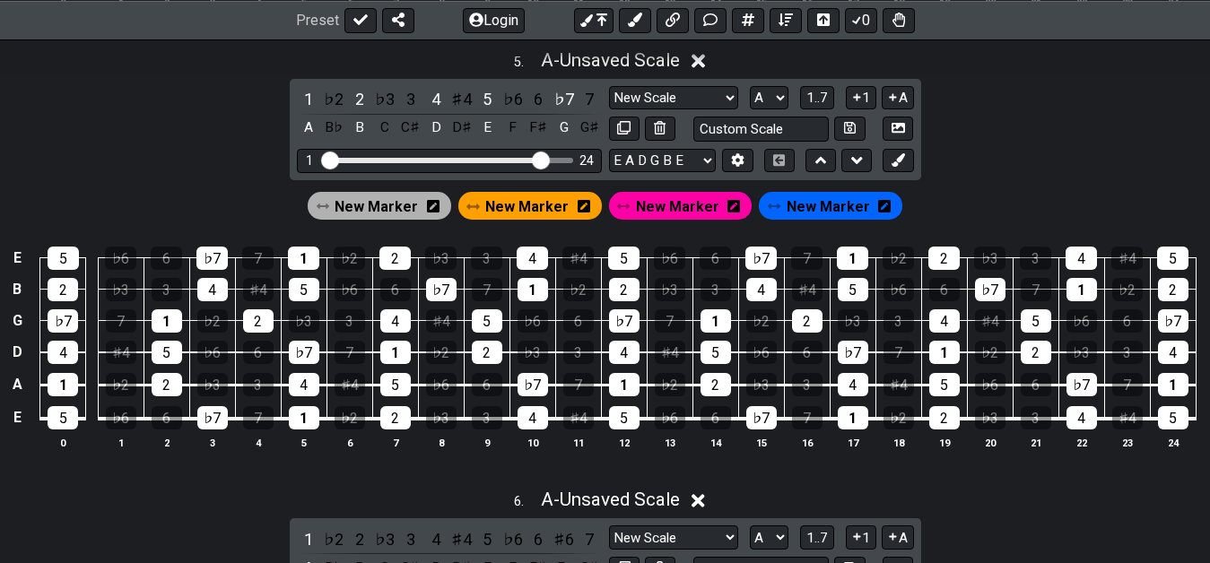
click at [529, 209] on span "New Marker" at bounding box center [526, 207] width 83 height 26
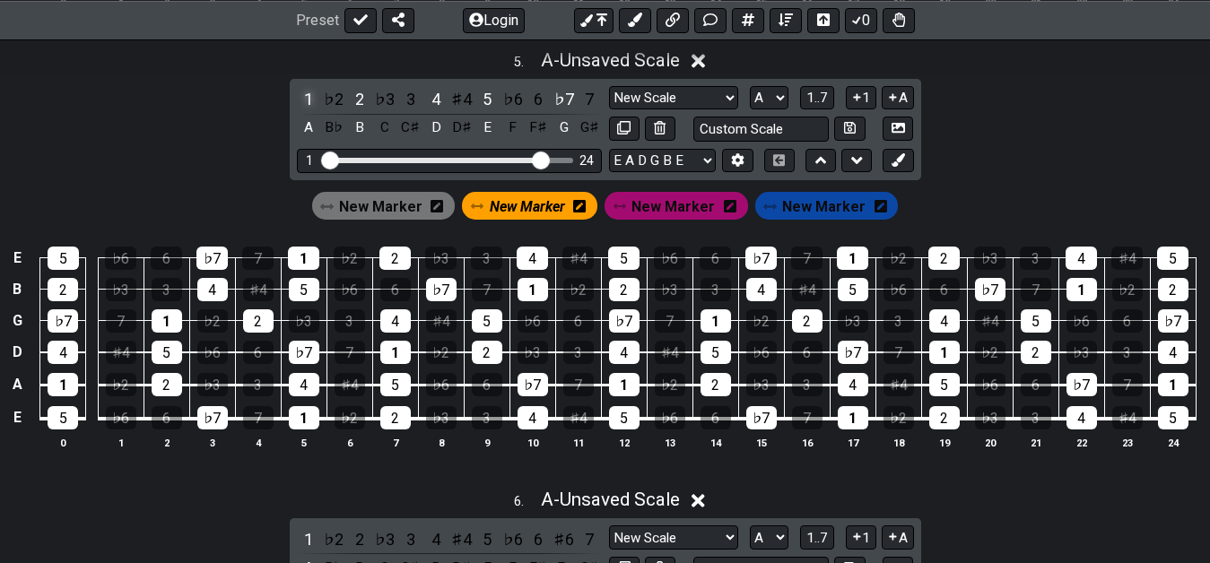
click at [304, 98] on div "1" at bounding box center [308, 99] width 23 height 24
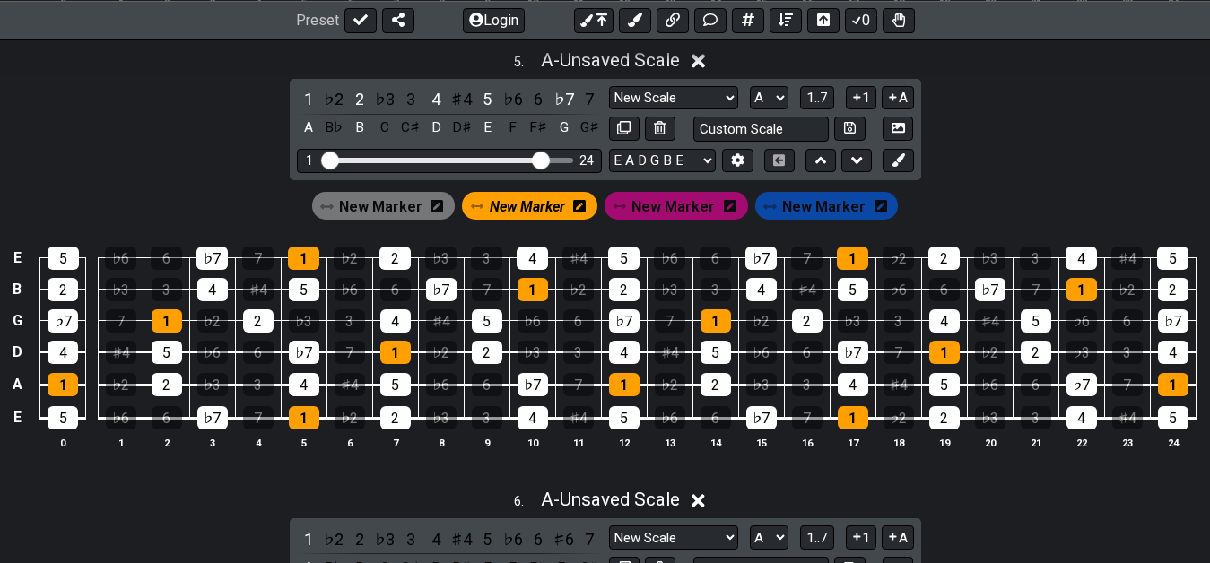
click at [430, 202] on div "New Marker" at bounding box center [383, 205] width 143 height 27
click at [416, 211] on span "New Marker" at bounding box center [380, 207] width 83 height 26
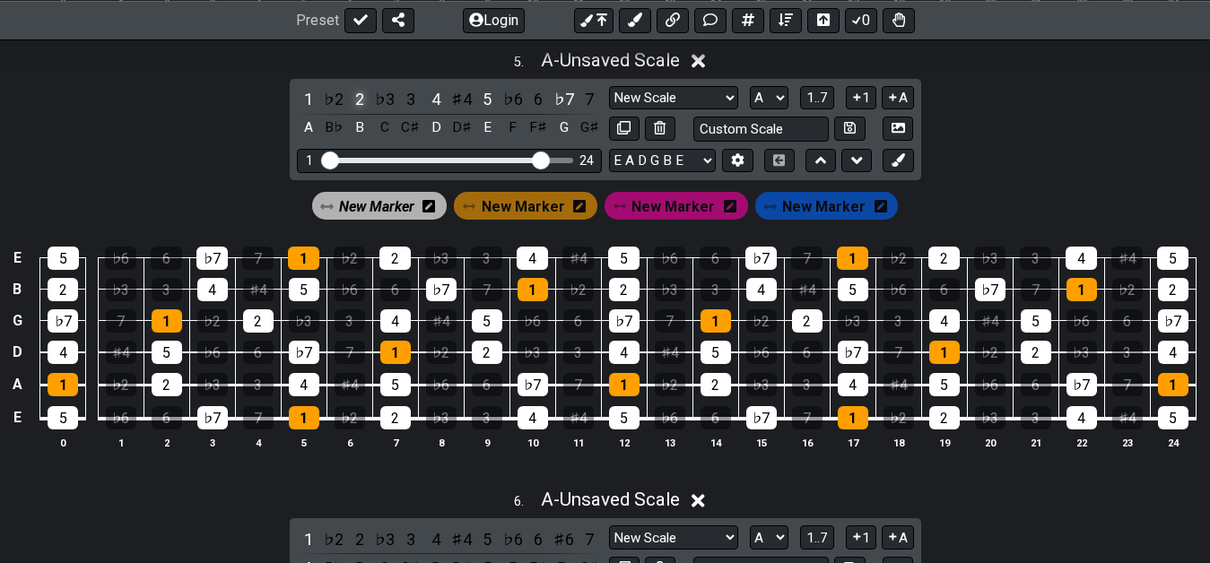
click at [354, 95] on div "2" at bounding box center [359, 99] width 23 height 24
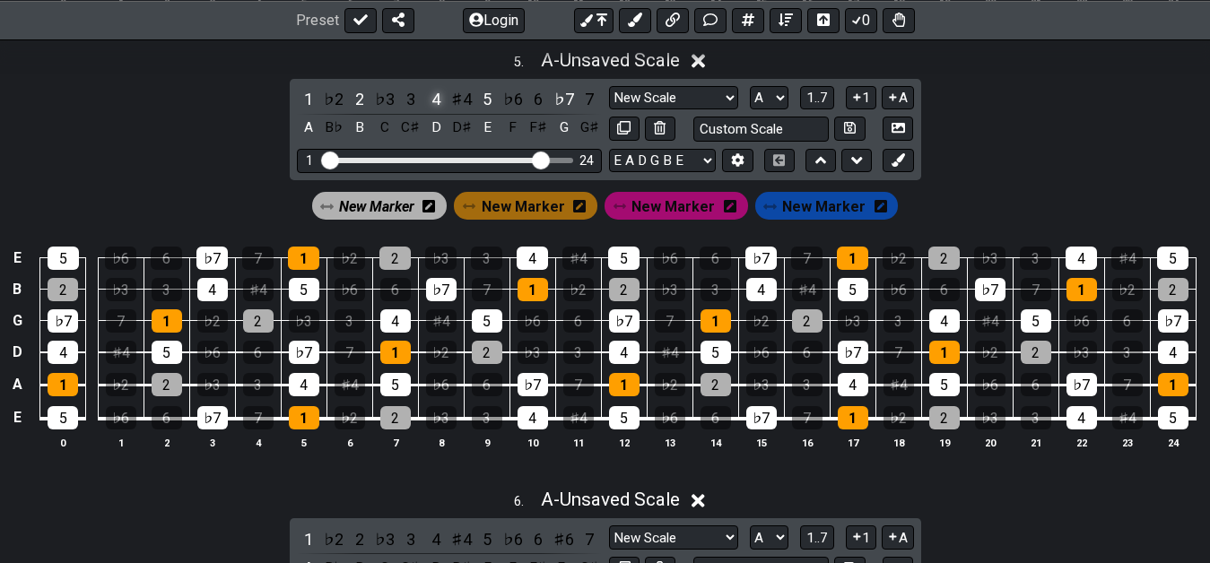
click at [437, 102] on div "4" at bounding box center [435, 99] width 23 height 24
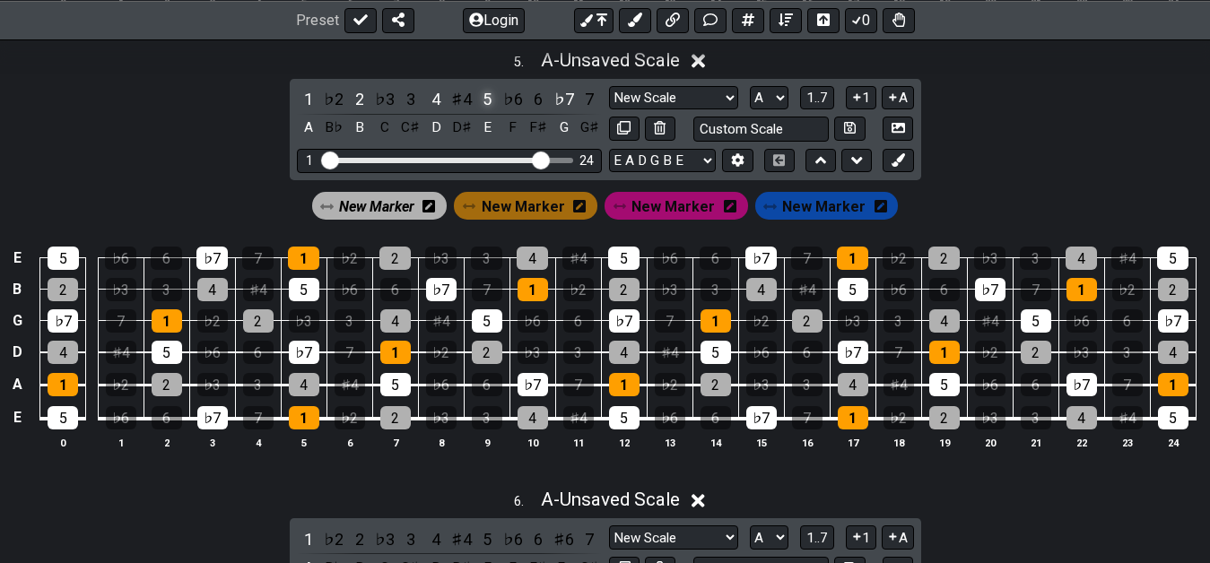
click at [486, 103] on div "5" at bounding box center [486, 99] width 23 height 24
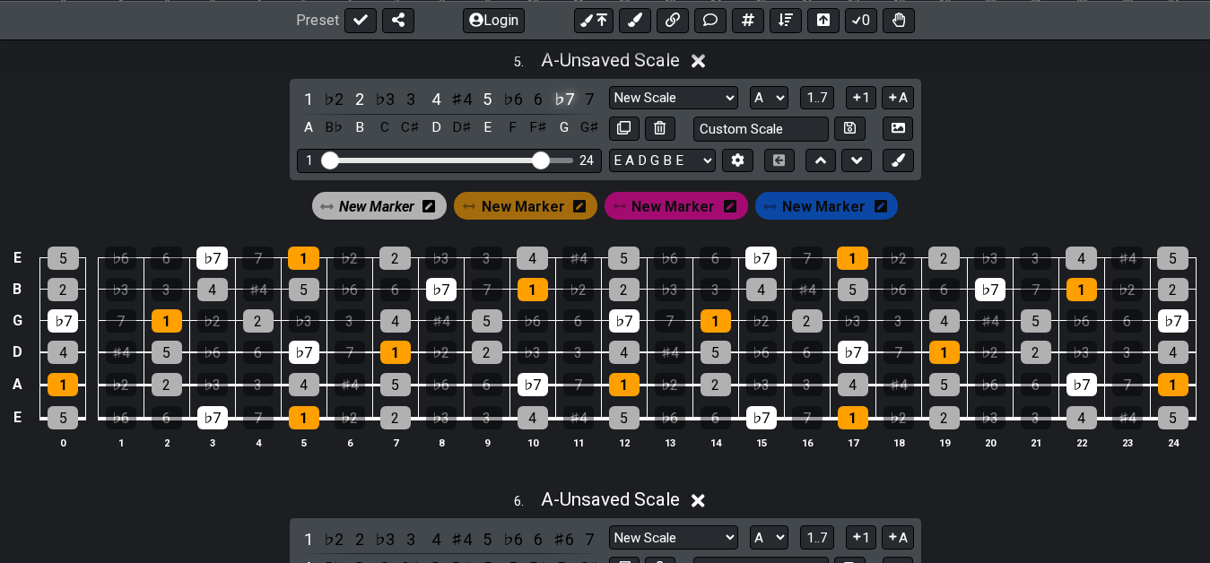
click at [559, 104] on div "♭7" at bounding box center [563, 99] width 23 height 24
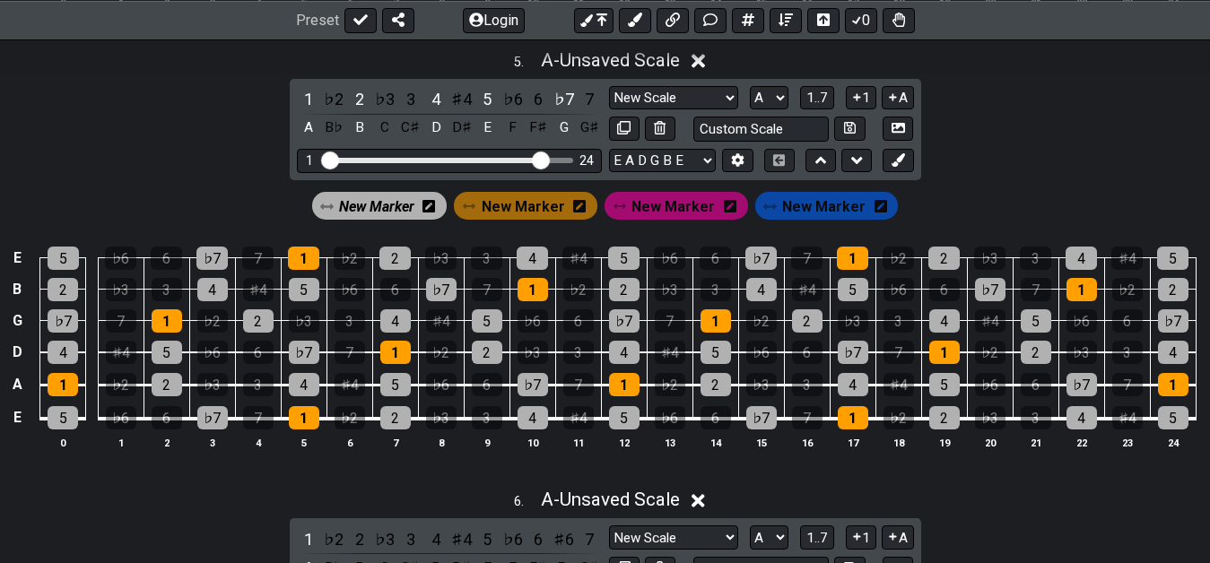
click at [384, 220] on span "New Marker" at bounding box center [376, 207] width 75 height 26
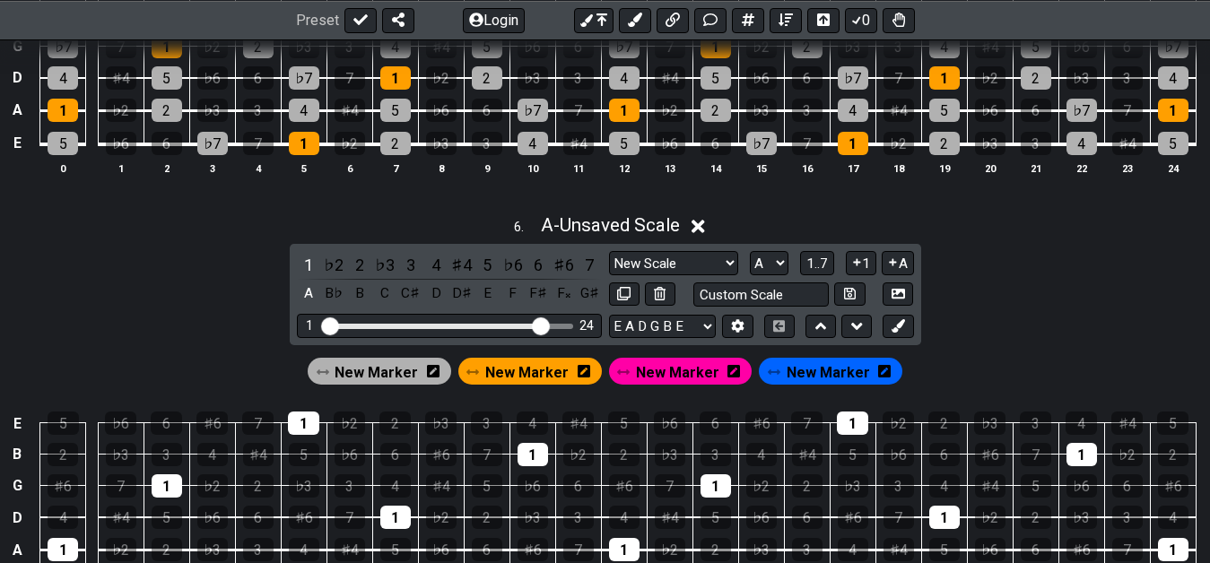
scroll to position [2561, 0]
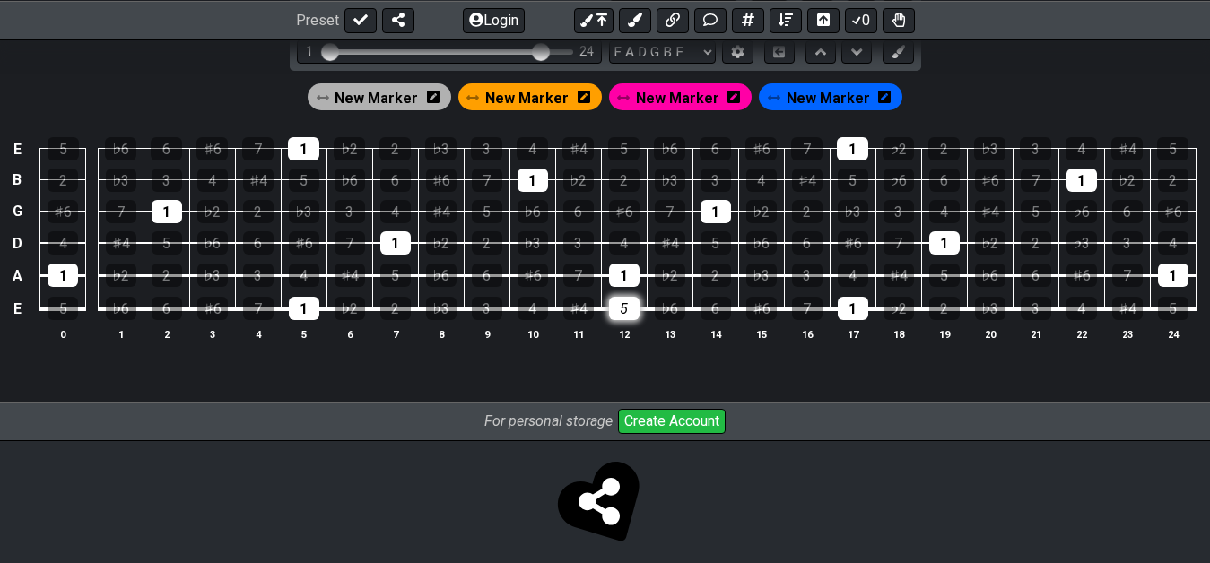
click at [625, 311] on div "5" at bounding box center [624, 308] width 30 height 23
click at [716, 308] on div "6" at bounding box center [715, 308] width 30 height 23
click at [708, 278] on div "2" at bounding box center [715, 275] width 30 height 23
click at [566, 236] on div "3" at bounding box center [578, 242] width 30 height 23
click at [710, 242] on div "5" at bounding box center [715, 242] width 30 height 23
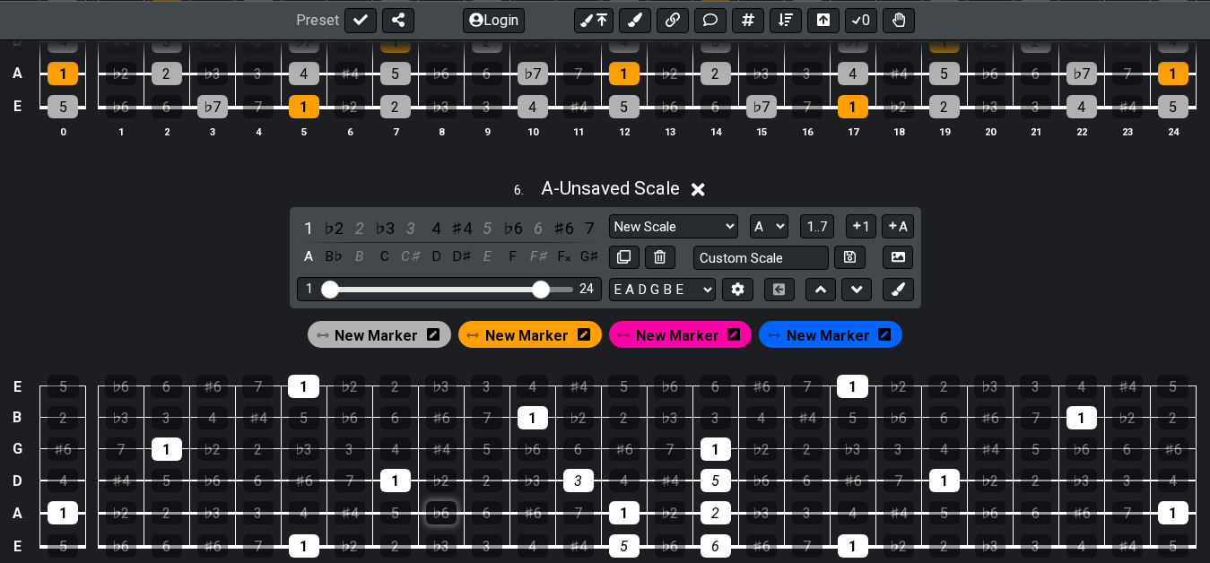
scroll to position [2287, 0]
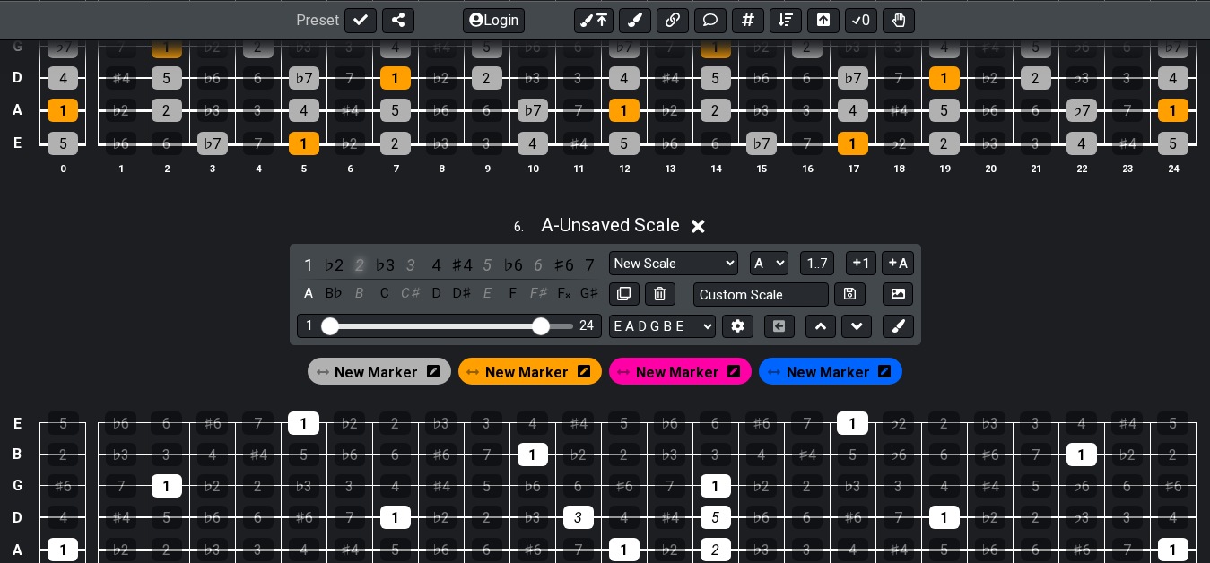
click at [361, 265] on div "2" at bounding box center [359, 265] width 23 height 24
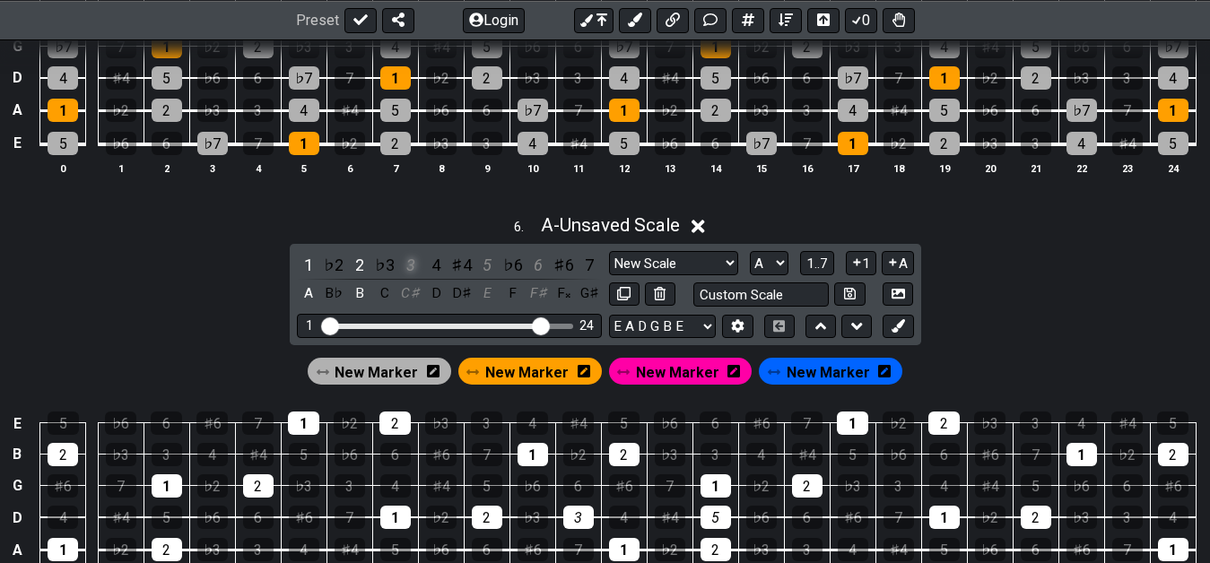
click at [407, 265] on div "3" at bounding box center [410, 265] width 23 height 24
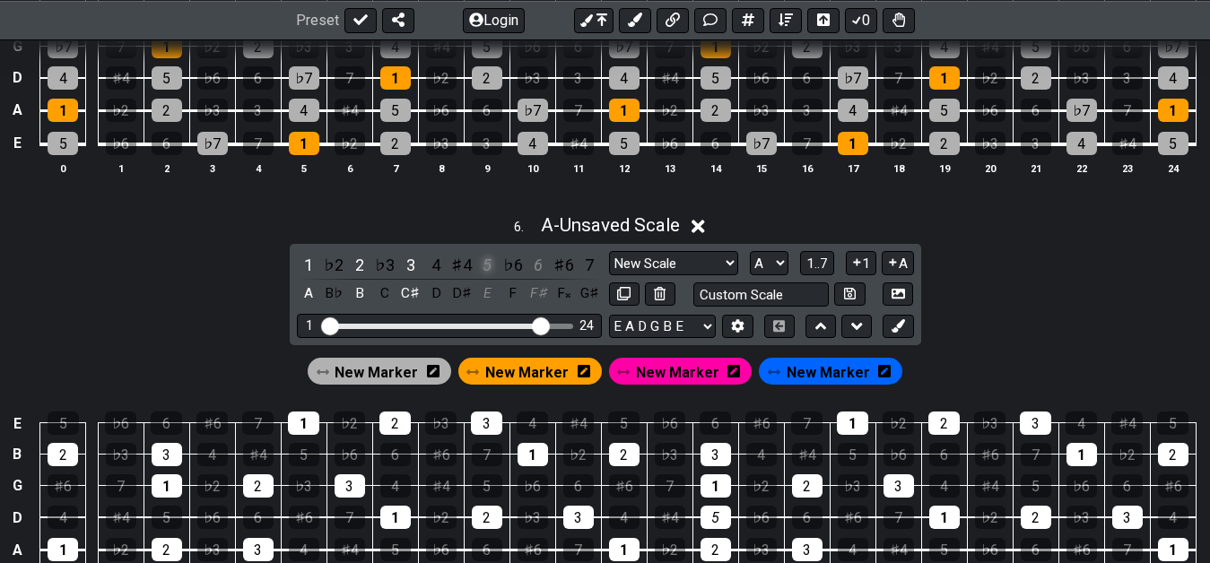
click at [490, 265] on div "5" at bounding box center [486, 265] width 23 height 24
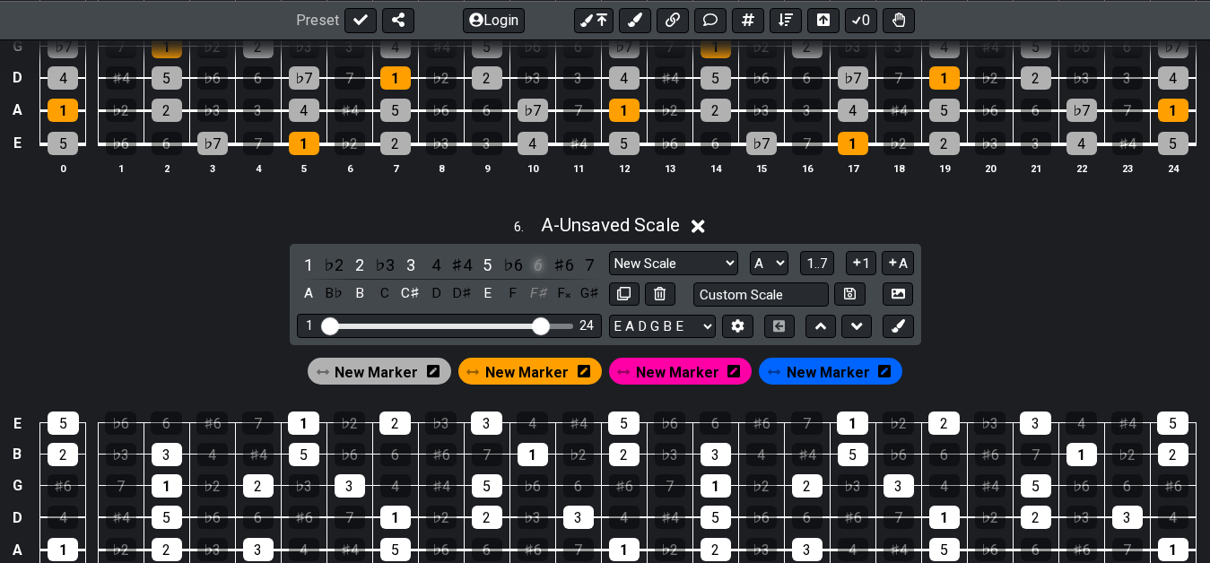
click at [538, 269] on div "6" at bounding box center [537, 265] width 23 height 24
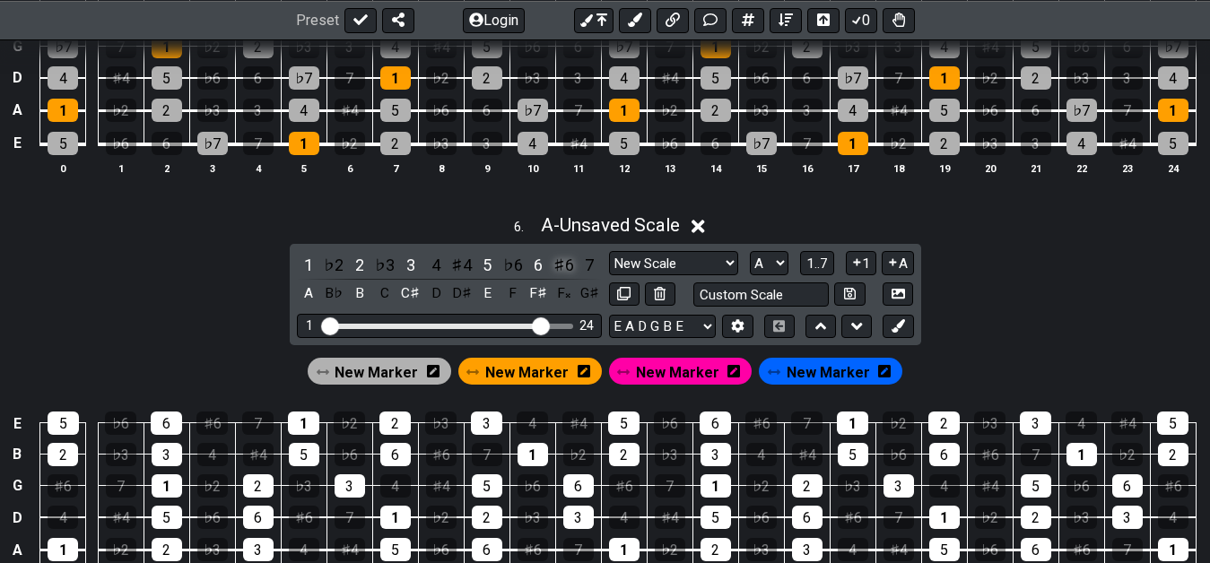
click at [566, 270] on div "♯6" at bounding box center [563, 265] width 23 height 24
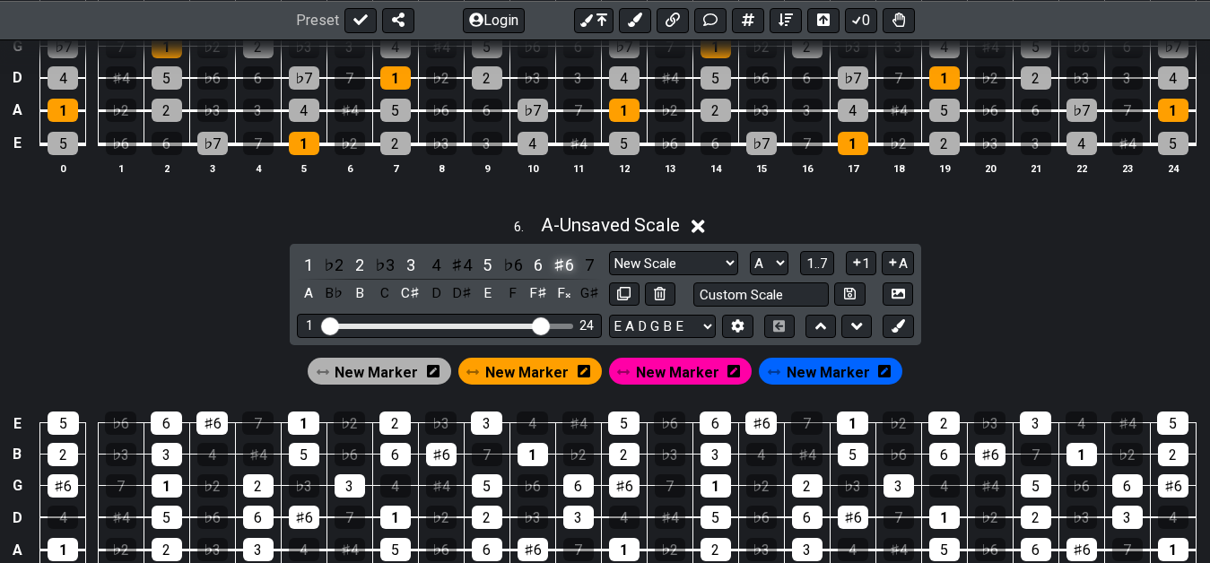
click at [565, 272] on div "♯6" at bounding box center [563, 265] width 23 height 24
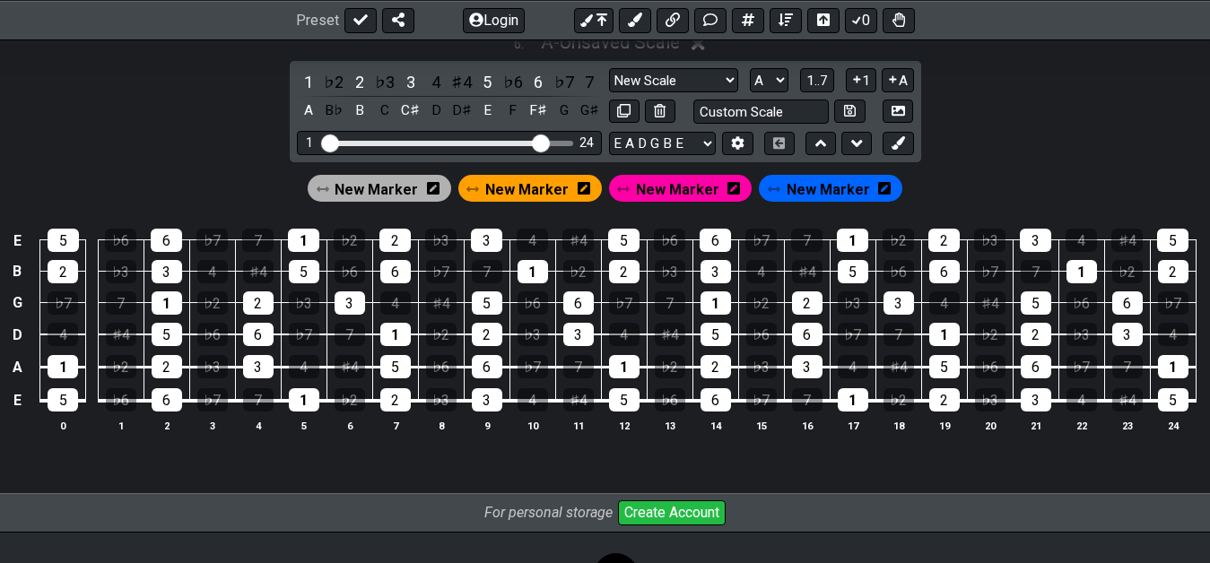
scroll to position [2378, 0]
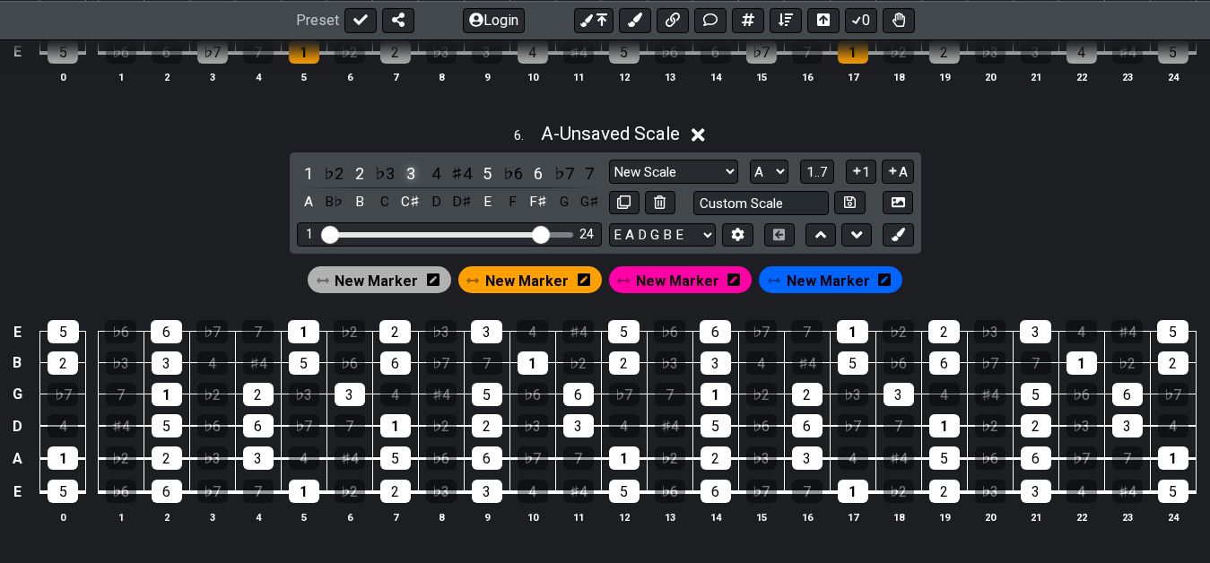
click at [409, 176] on div "3" at bounding box center [410, 173] width 23 height 24
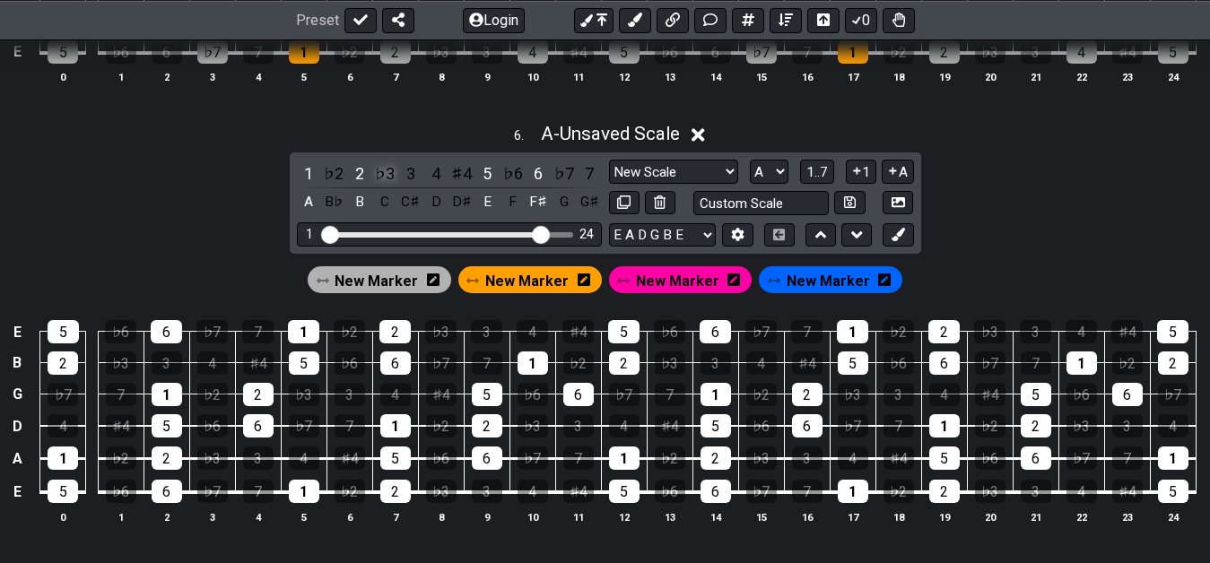
click at [386, 179] on div "♭3" at bounding box center [384, 173] width 23 height 24
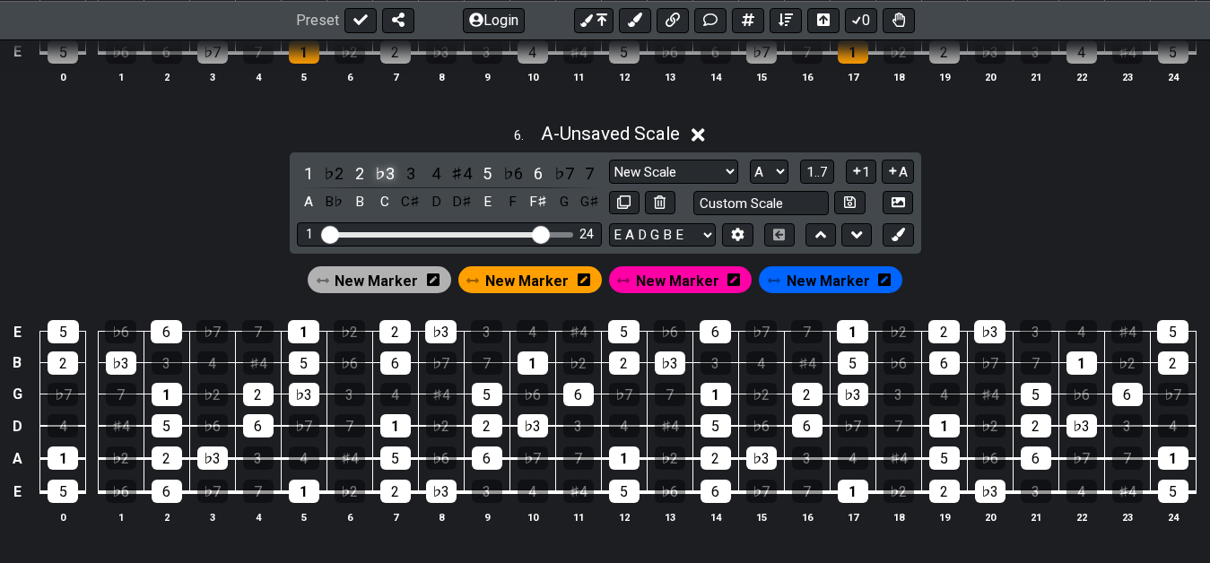
click at [386, 179] on div "♭3" at bounding box center [384, 173] width 23 height 24
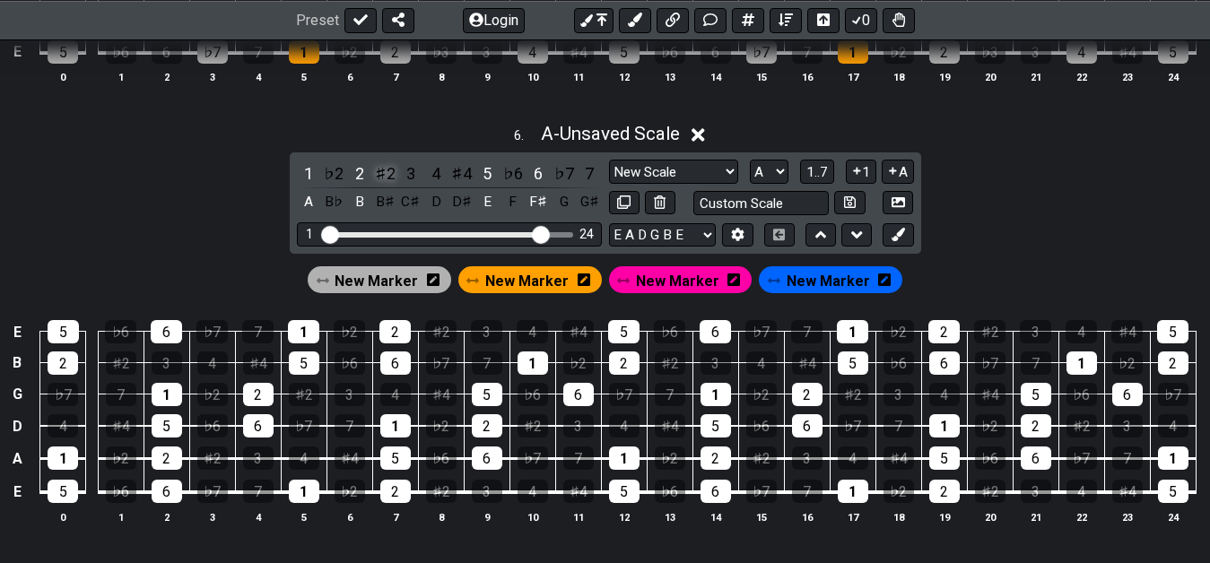
click at [384, 177] on div "♯2" at bounding box center [384, 173] width 23 height 24
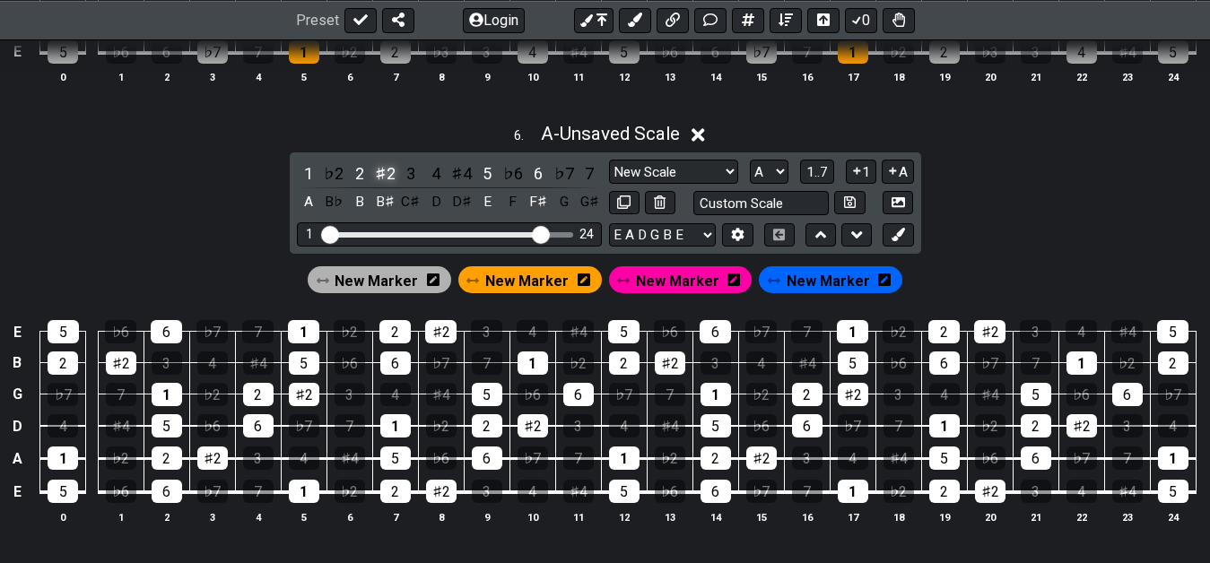
click at [384, 177] on div "♯2" at bounding box center [384, 173] width 23 height 24
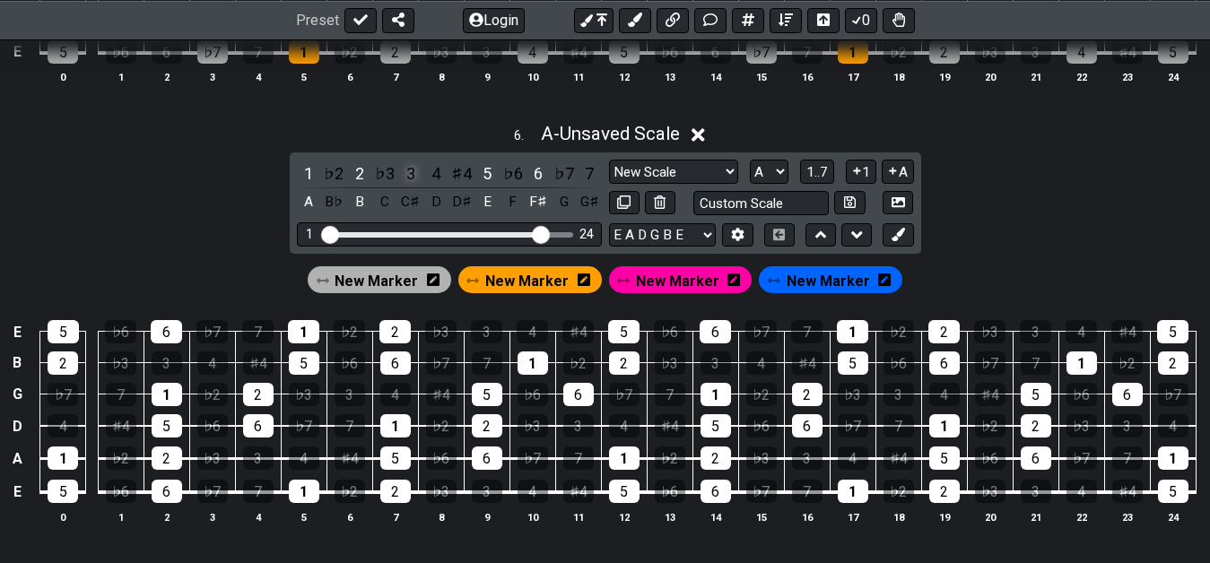
click at [402, 180] on div "3" at bounding box center [410, 173] width 23 height 24
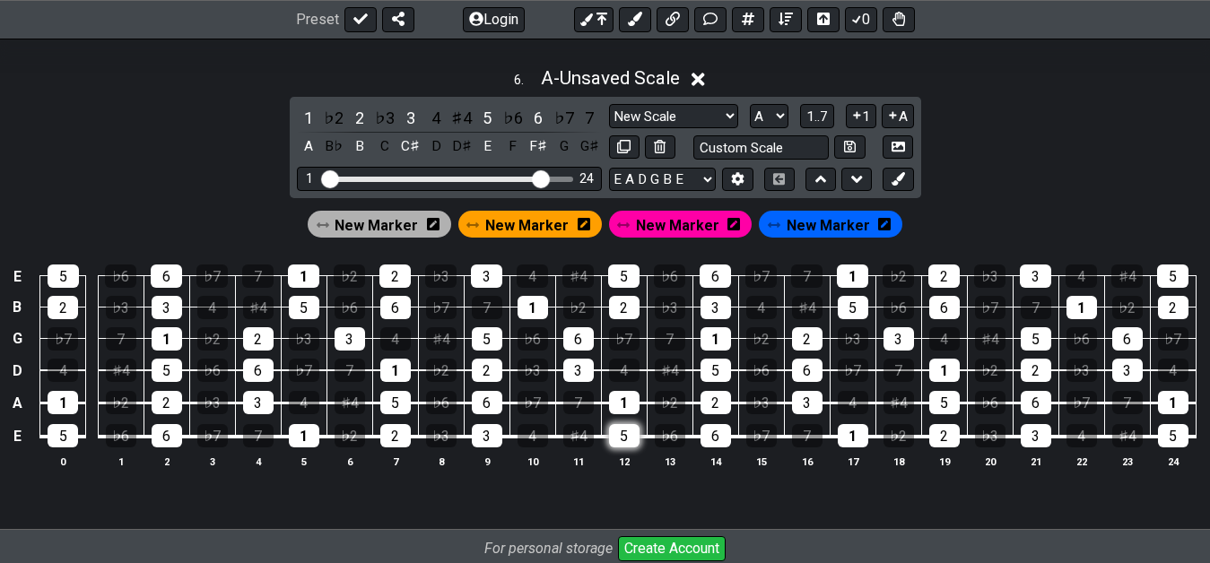
scroll to position [2287, 0]
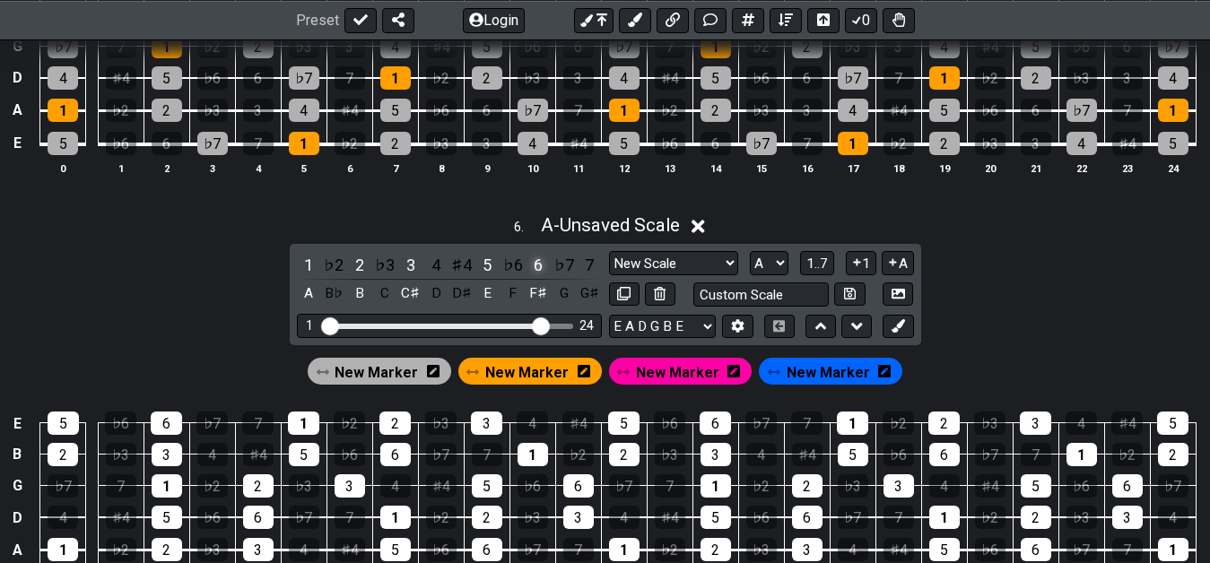
click at [537, 267] on div "6" at bounding box center [537, 265] width 23 height 24
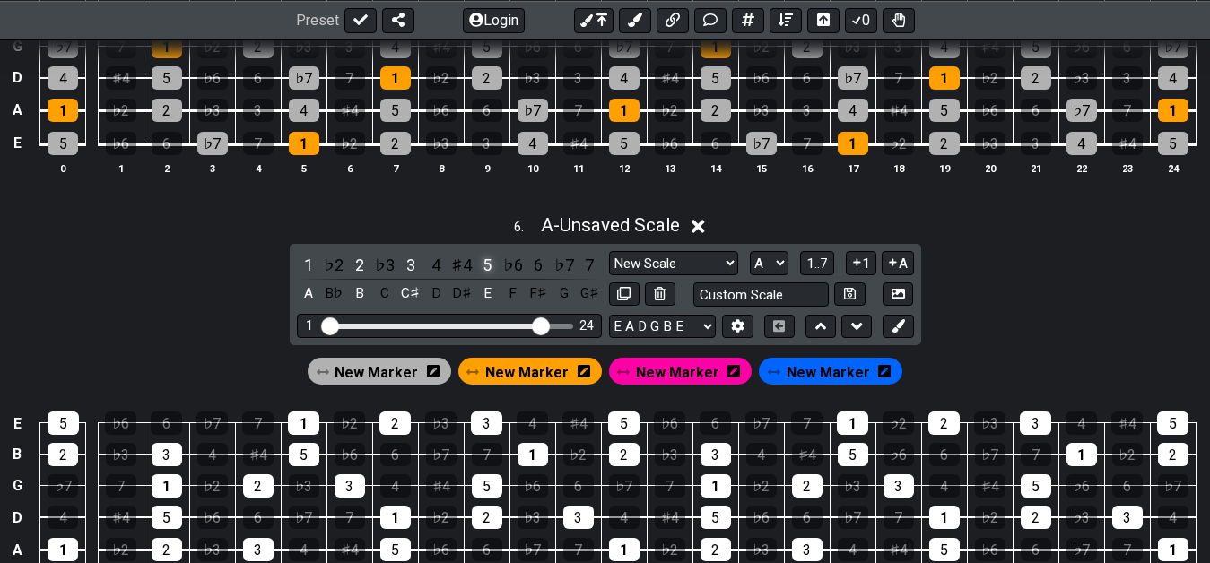
click at [489, 264] on div "5" at bounding box center [486, 265] width 23 height 24
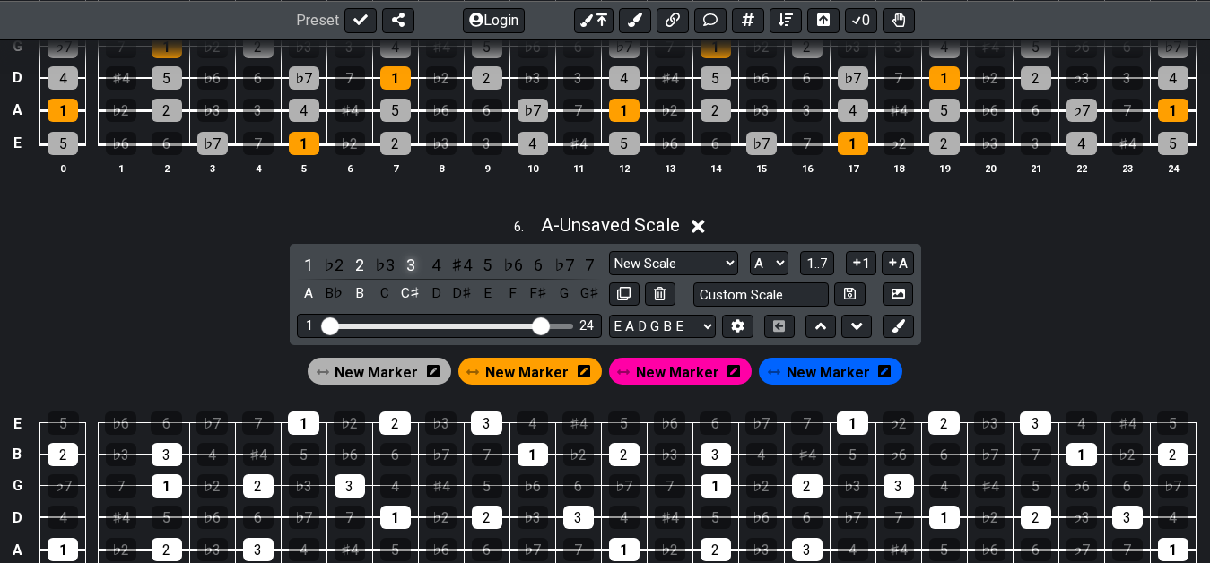
click at [404, 258] on div "3" at bounding box center [410, 265] width 23 height 24
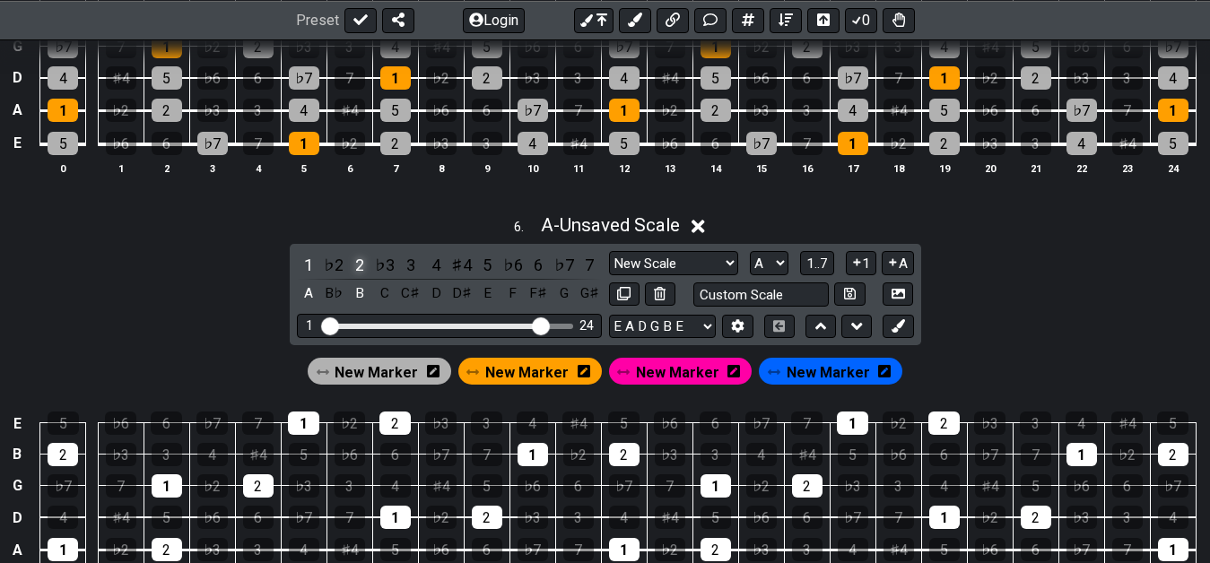
click at [357, 265] on div "2" at bounding box center [359, 265] width 23 height 24
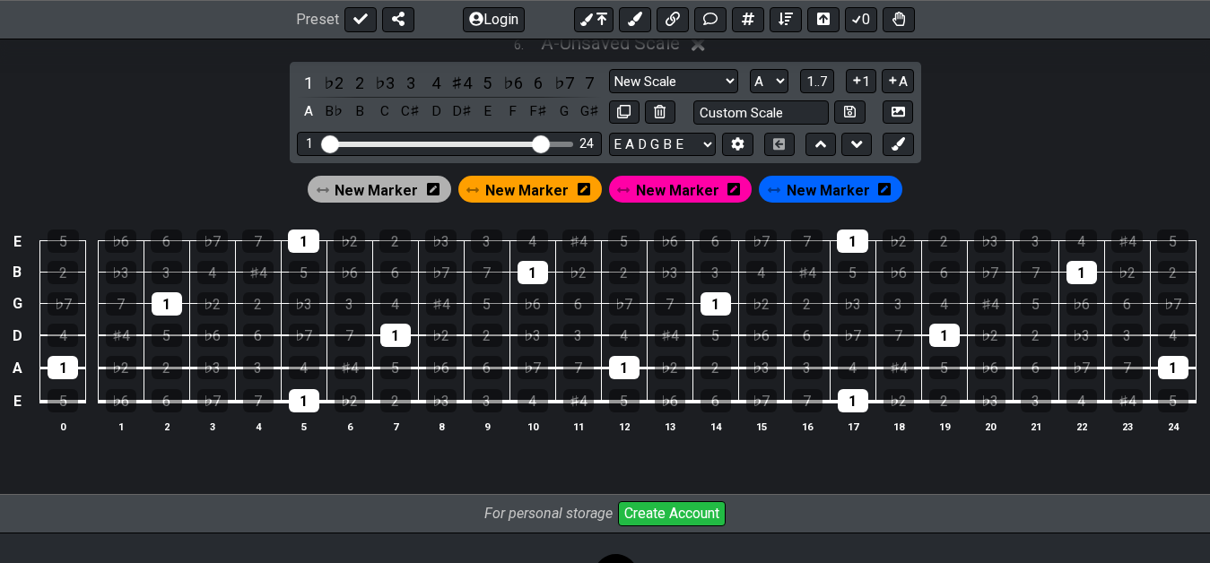
scroll to position [2469, 0]
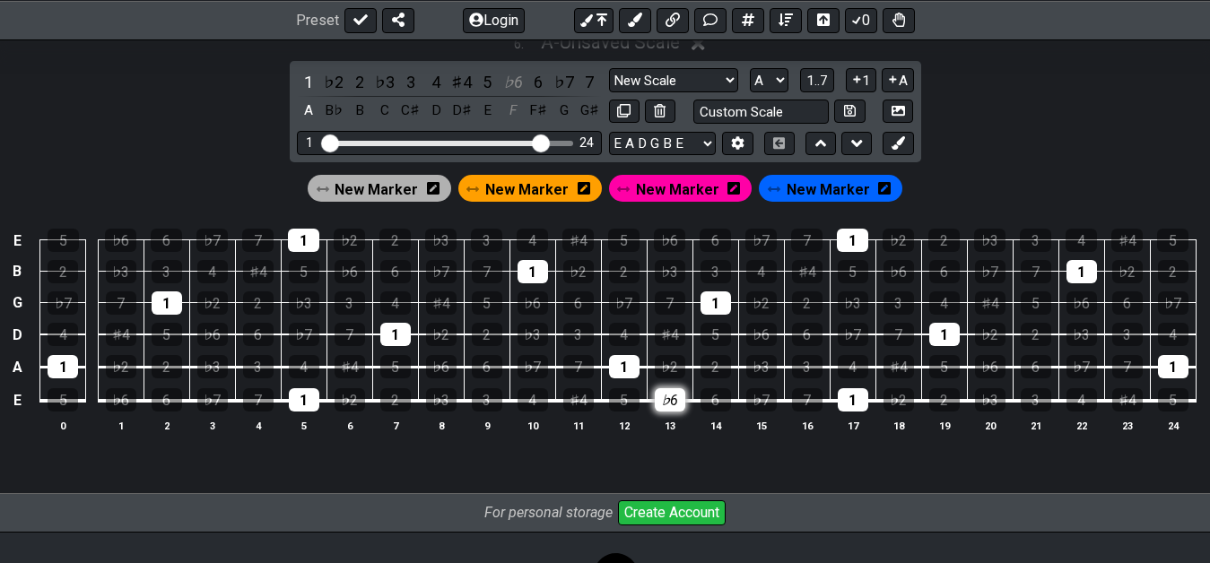
click at [671, 404] on div "♭6" at bounding box center [670, 399] width 30 height 23
click at [756, 404] on div "♭7" at bounding box center [761, 399] width 30 height 23
click at [775, 363] on div "♭3" at bounding box center [761, 366] width 30 height 23
click at [616, 335] on div "4" at bounding box center [624, 334] width 30 height 23
click at [778, 343] on td "♭3" at bounding box center [761, 350] width 46 height 33
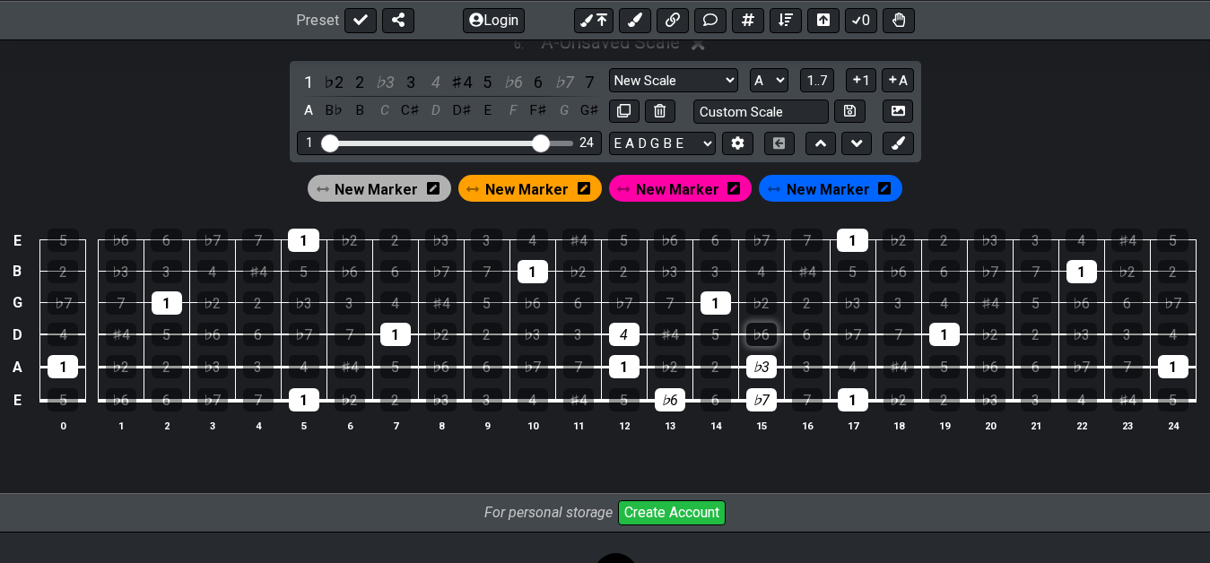
click at [768, 334] on div "♭6" at bounding box center [761, 334] width 30 height 23
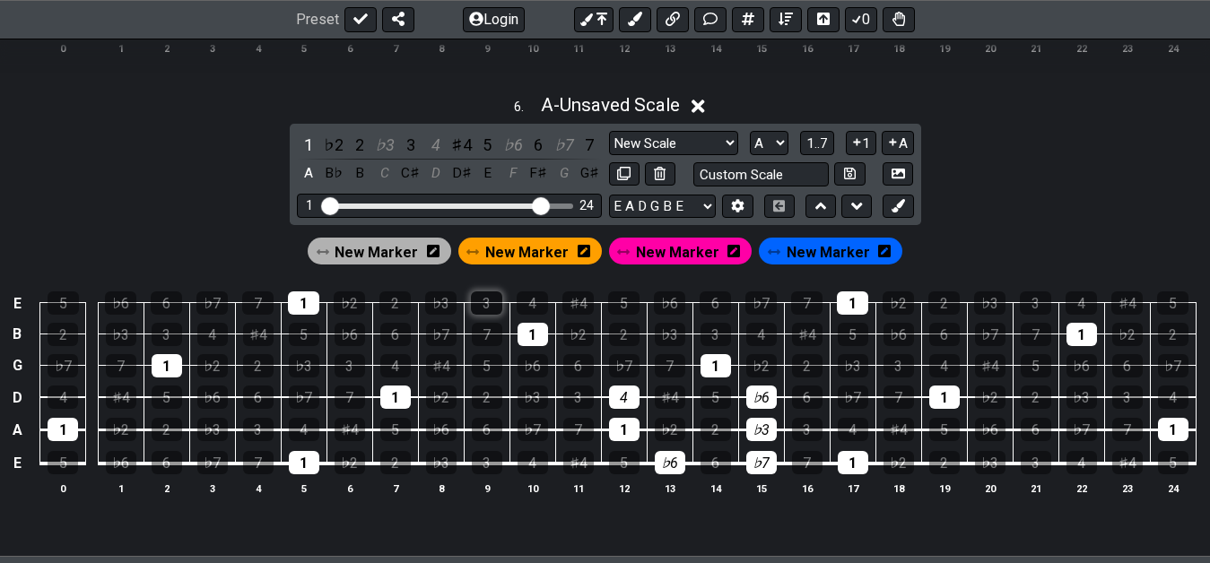
scroll to position [2378, 0]
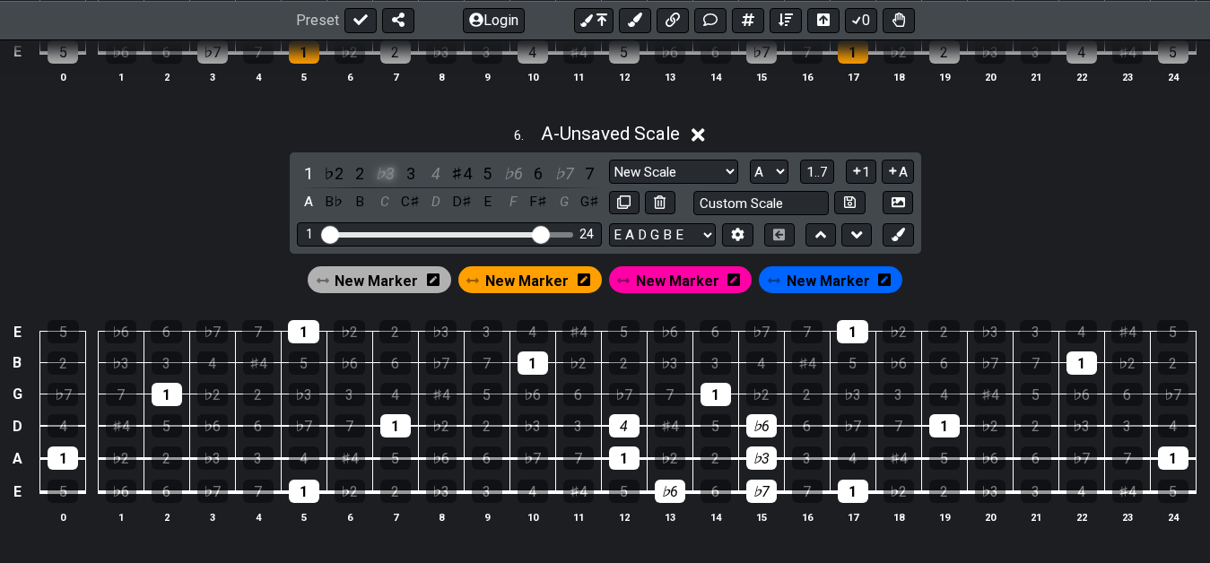
click at [385, 170] on div "♭3" at bounding box center [384, 173] width 23 height 24
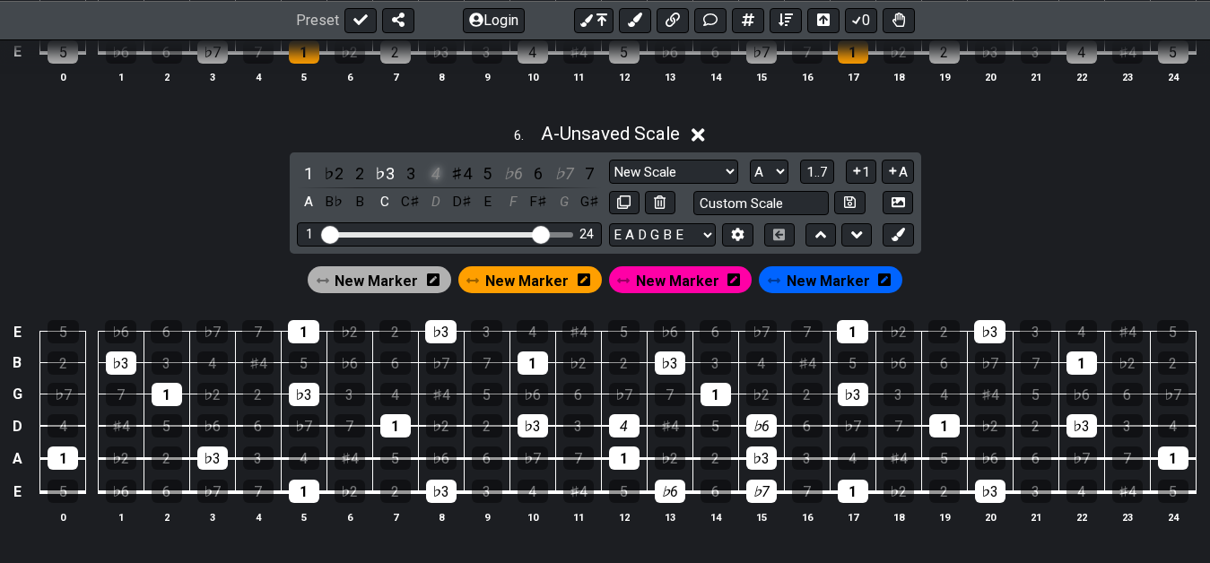
click at [444, 172] on div "4" at bounding box center [435, 173] width 23 height 24
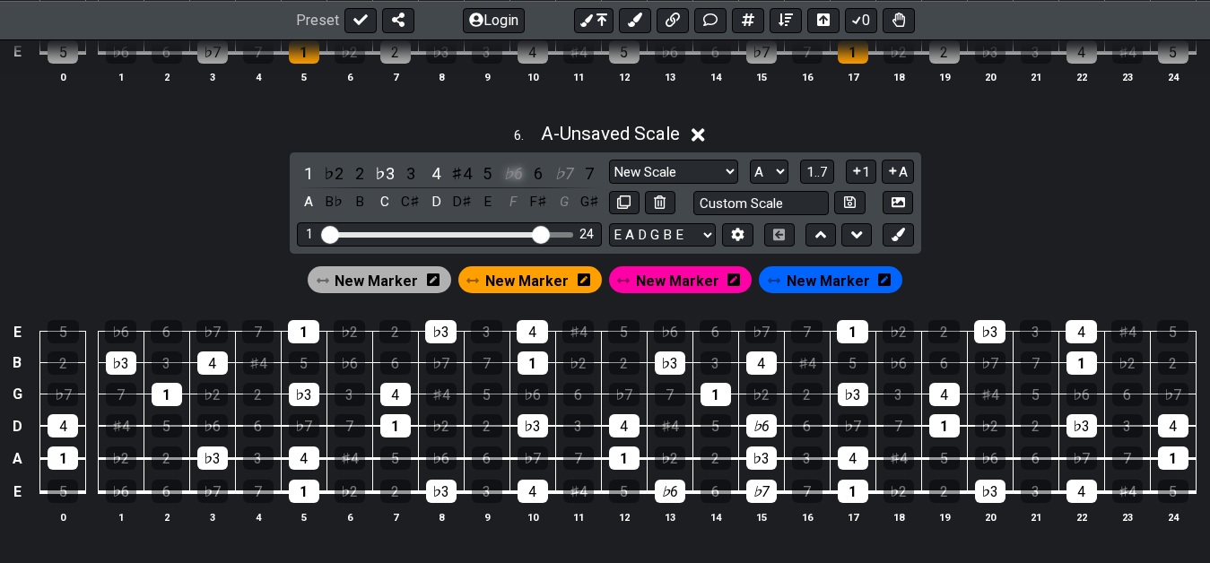
click at [508, 174] on div "♭6" at bounding box center [512, 173] width 23 height 24
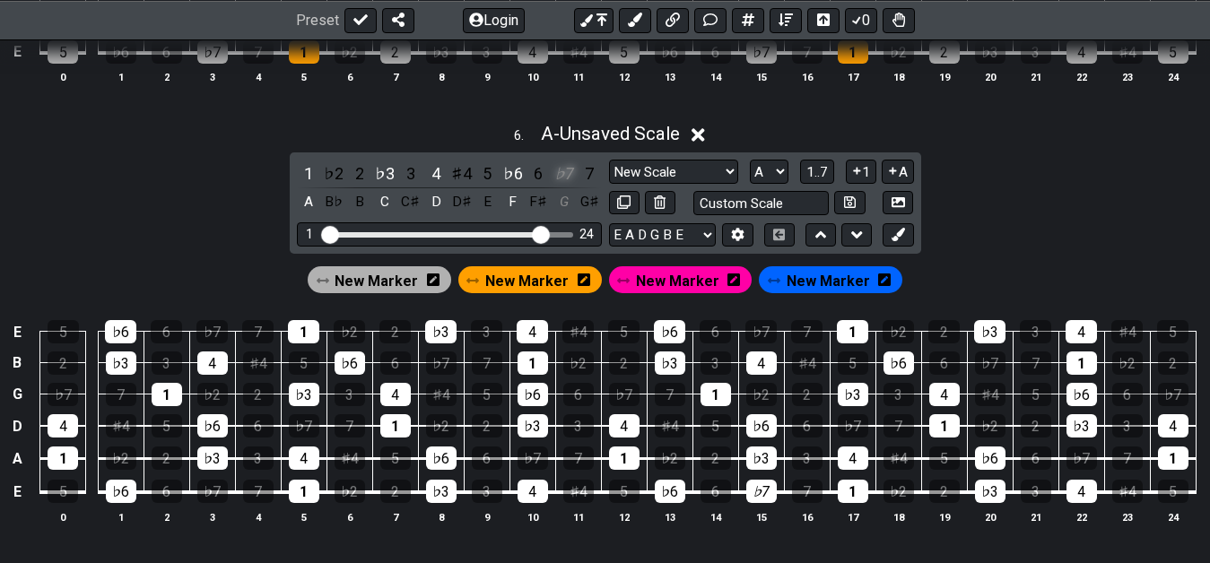
click at [570, 178] on div "♭7" at bounding box center [563, 173] width 23 height 24
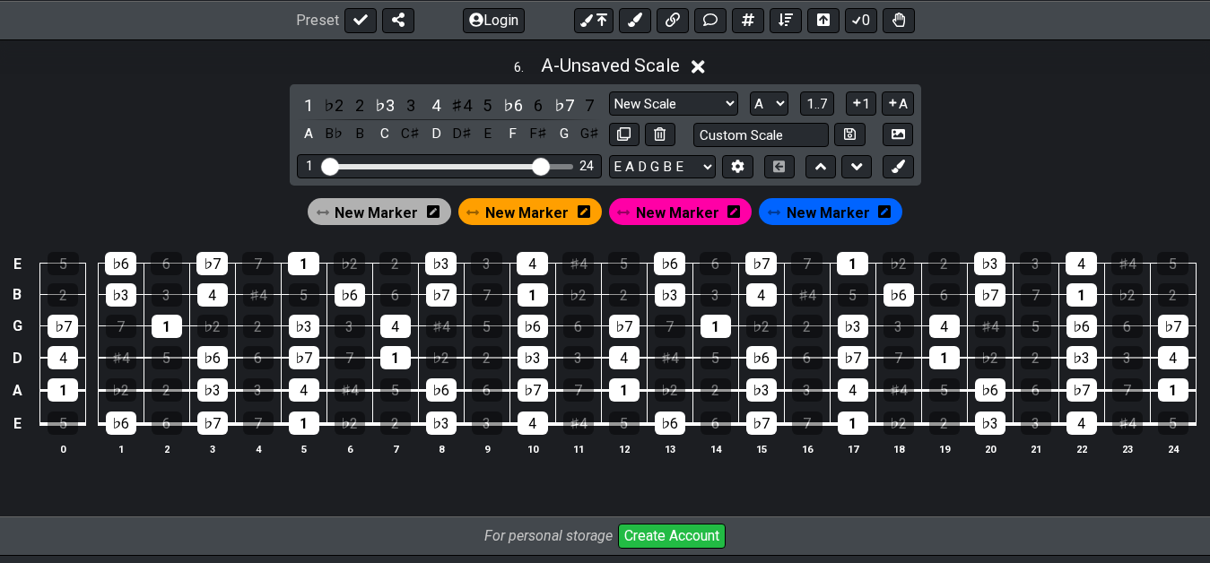
scroll to position [2469, 0]
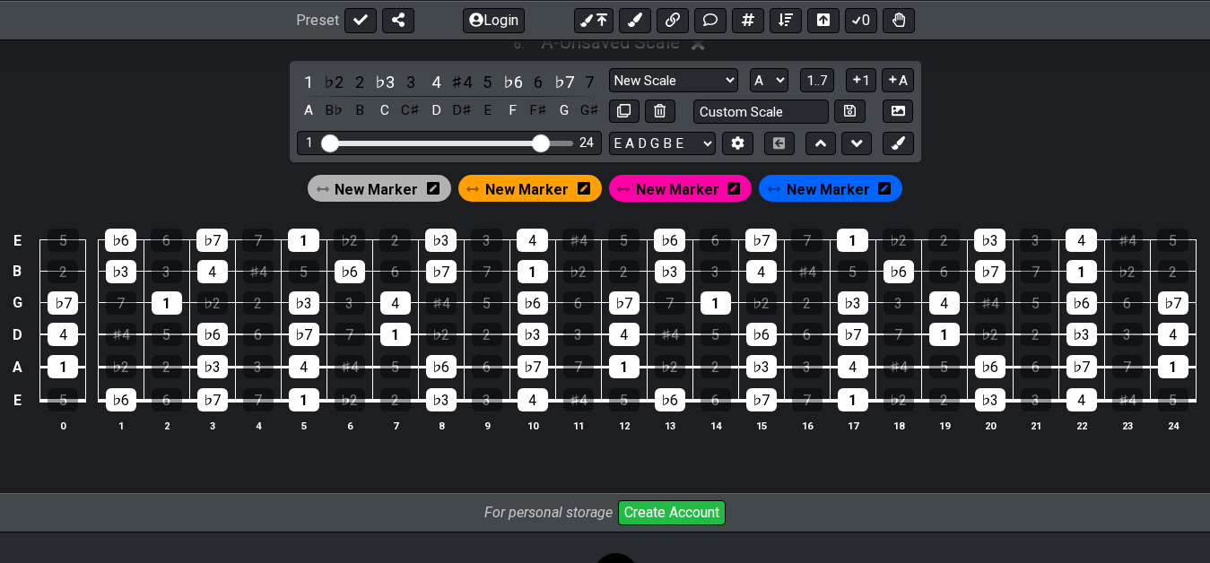
click at [521, 193] on span "New Marker" at bounding box center [526, 190] width 83 height 26
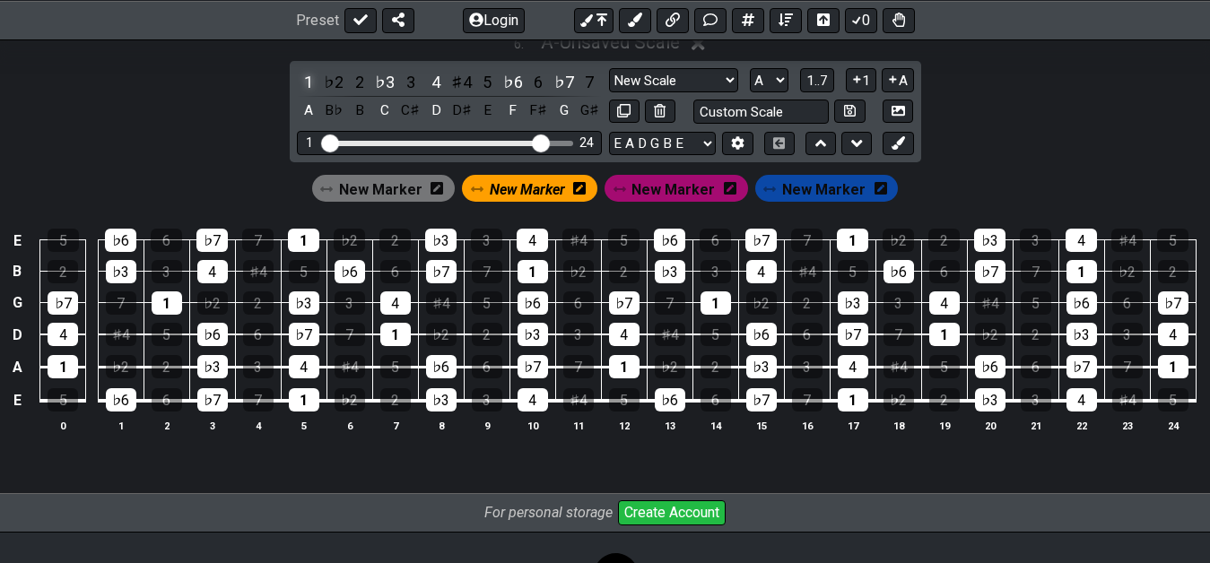
click at [306, 81] on div "1" at bounding box center [308, 82] width 23 height 24
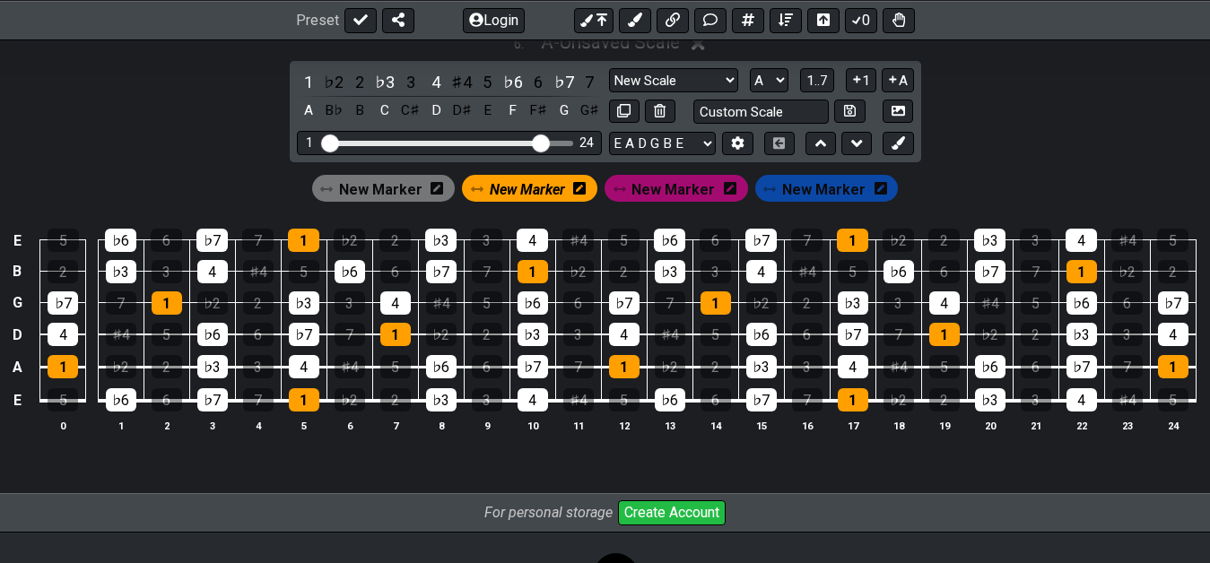
click at [369, 449] on div "E 5 ♭6 6 ♭7 7 1 ♭2 2 ♭3 3 4 ♯4 5 ♭6 6 ♭7 7 1 ♭2 2 ♭3 3 4 ♯4 5 B 2 ♭3 3 4 ♯4 5 ♭…" at bounding box center [605, 331] width 1210 height 252
click at [518, 192] on span "New Marker" at bounding box center [527, 190] width 75 height 26
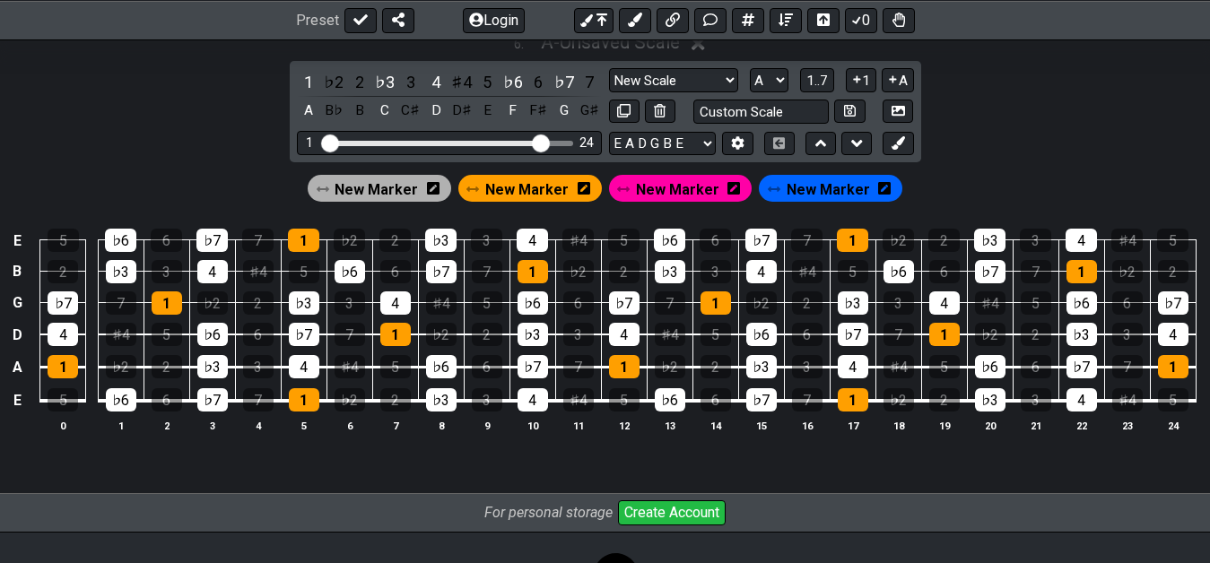
click at [393, 180] on span "New Marker" at bounding box center [375, 190] width 83 height 26
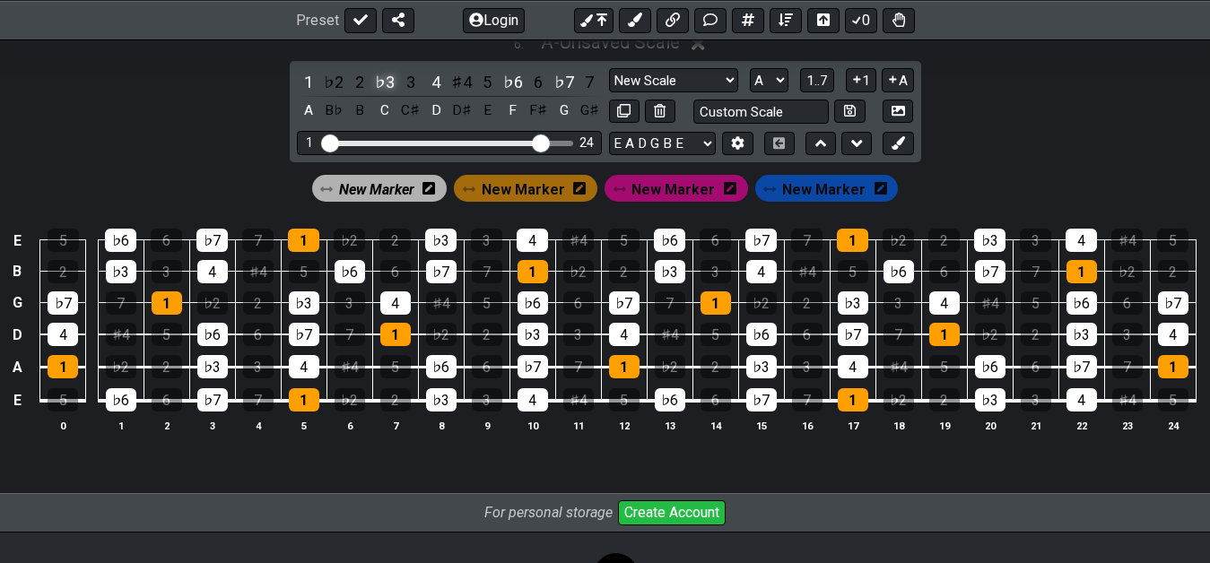
click at [376, 80] on div "♭3" at bounding box center [384, 82] width 23 height 24
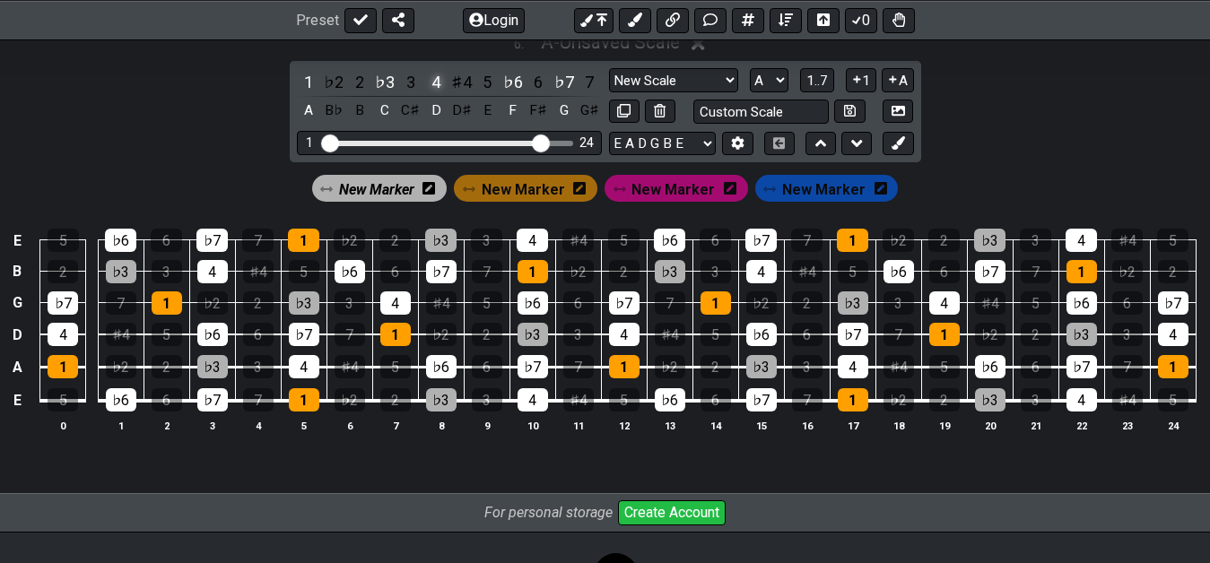
click at [438, 83] on div "4" at bounding box center [435, 82] width 23 height 24
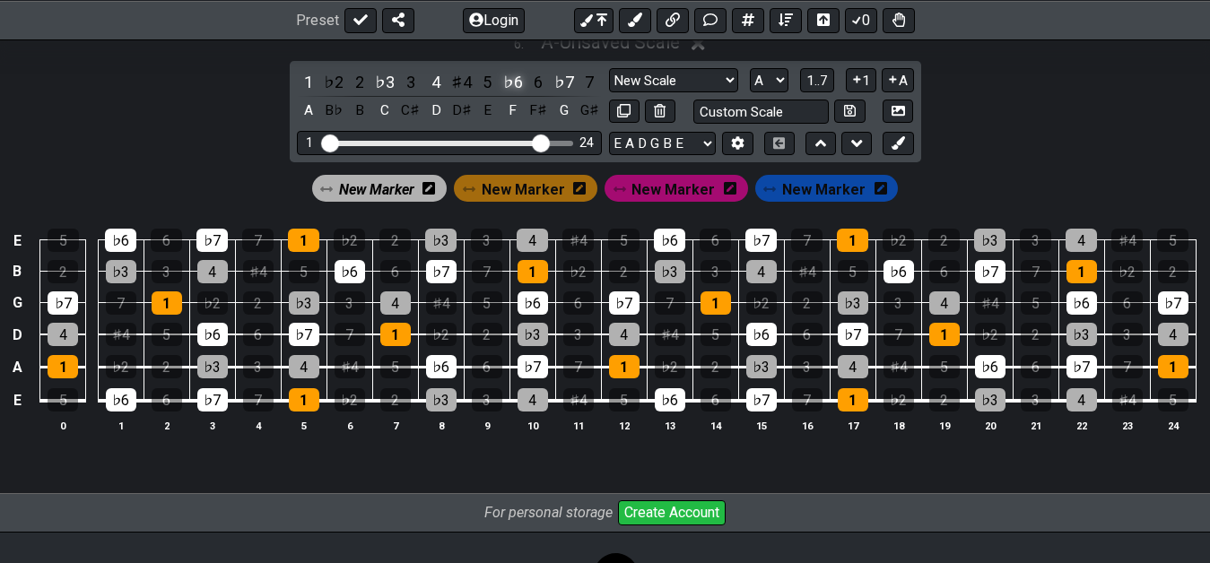
click at [523, 85] on div "♭6" at bounding box center [512, 82] width 23 height 24
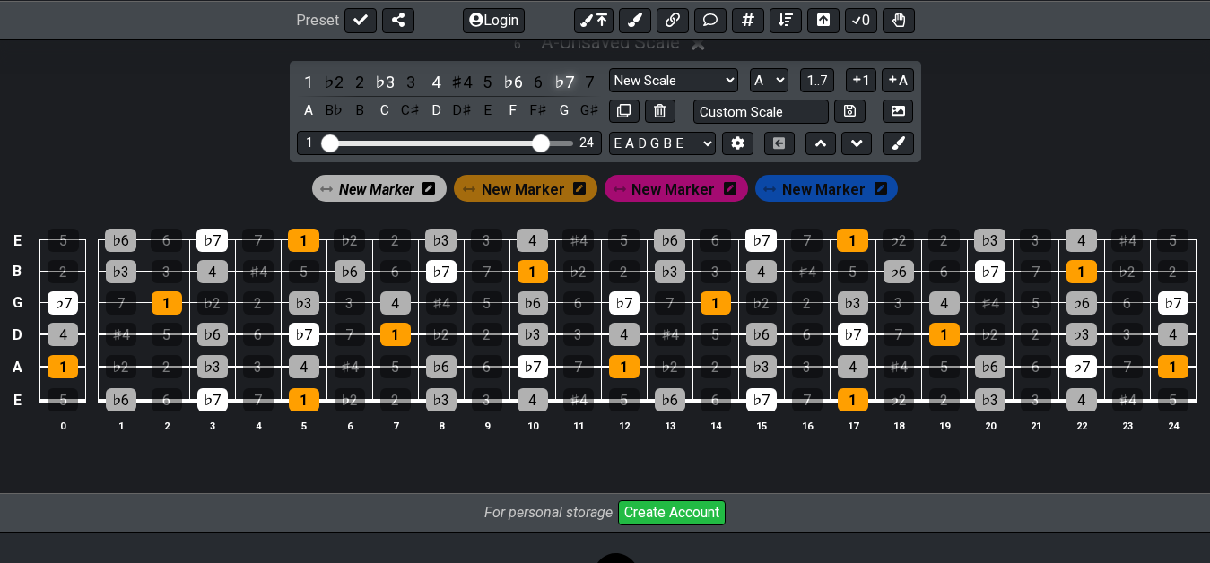
click at [572, 86] on div "♭7" at bounding box center [563, 82] width 23 height 24
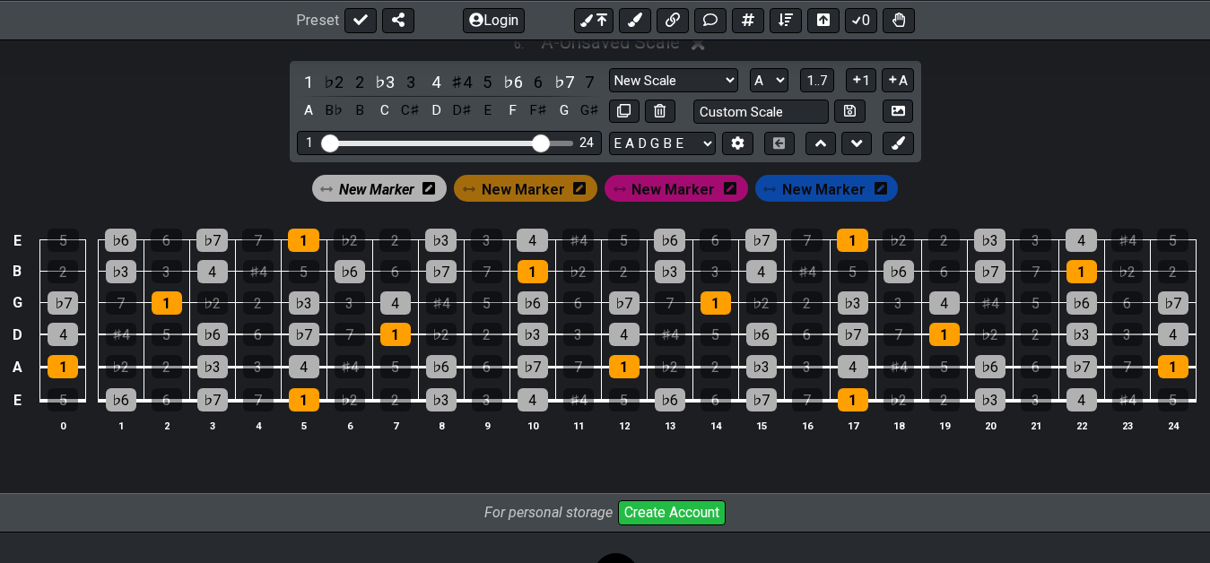
click at [382, 439] on div "E 5 ♭6 6 ♭7 7 1 ♭2 2 ♭3 3 4 ♯4 5 ♭6 6 ♭7 7 1 ♭2 2 ♭3 3 4 ♯4 5 B 2 ♭3 3 4 ♯4 5 ♭…" at bounding box center [605, 331] width 1210 height 252
click at [369, 171] on div "New Marker New Marker New Marker New Marker" at bounding box center [605, 183] width 1210 height 43
click at [369, 172] on div "New Marker New Marker New Marker New Marker" at bounding box center [605, 183] width 1210 height 43
click at [374, 193] on span "New Marker" at bounding box center [376, 190] width 75 height 26
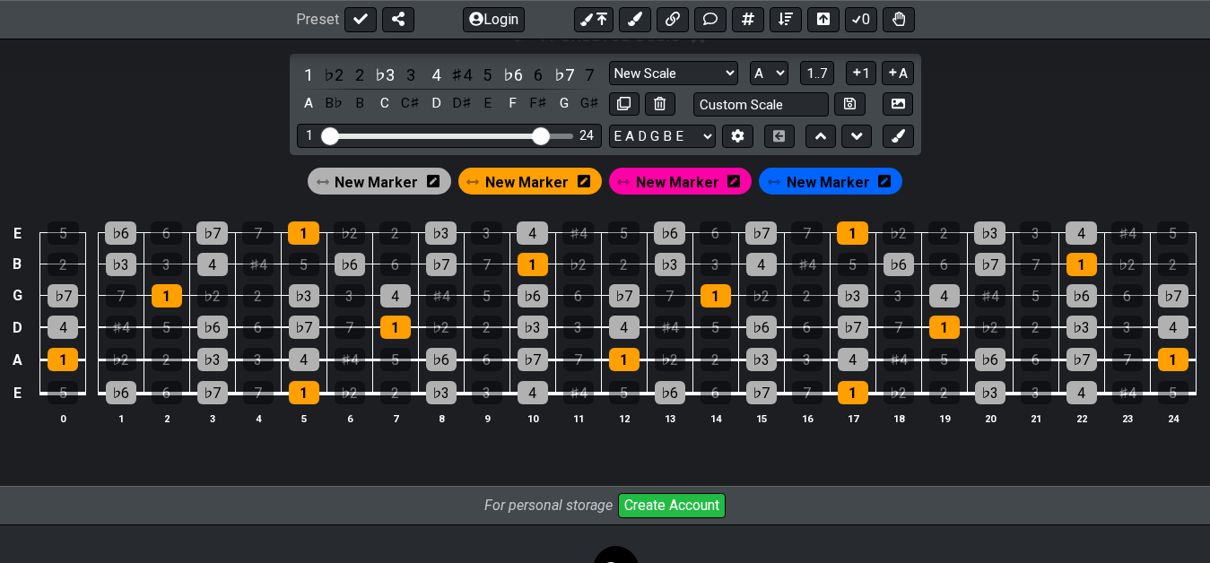
scroll to position [2489, 0]
